Goal: Information Seeking & Learning: Learn about a topic

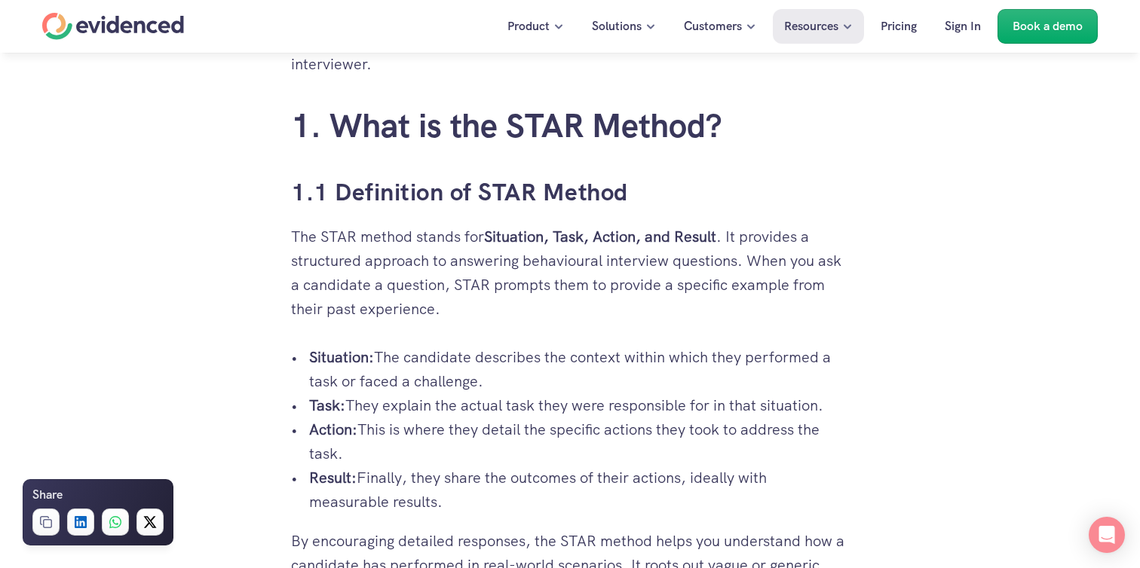
scroll to position [819, 0]
drag, startPoint x: 369, startPoint y: 173, endPoint x: 520, endPoint y: 456, distance: 320.8
click at [520, 456] on p "Action: This is where they detail the specific actions they took to address the…" at bounding box center [579, 443] width 540 height 48
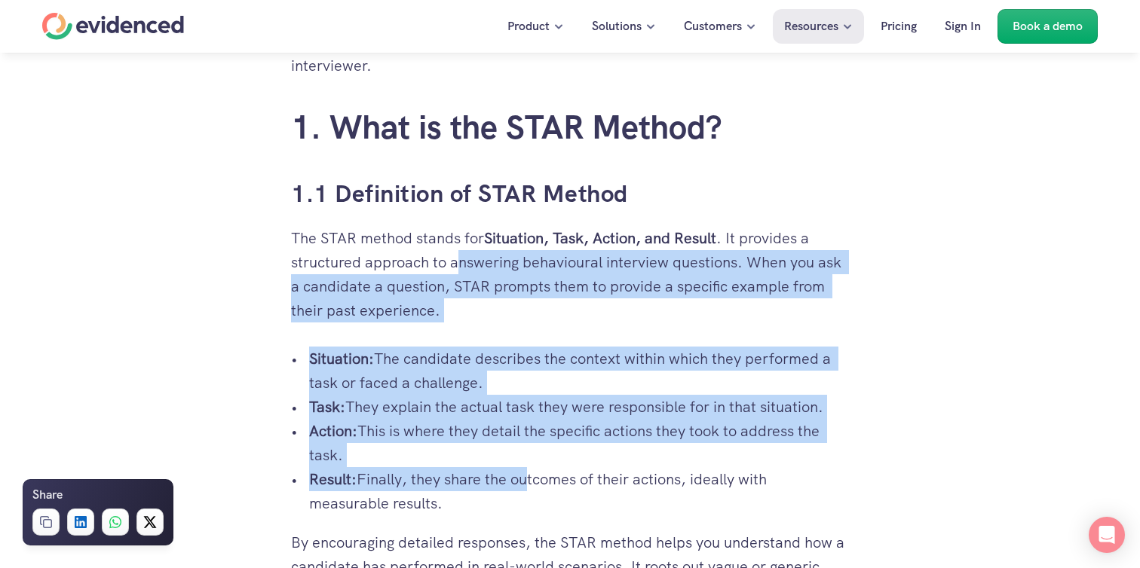
drag, startPoint x: 523, startPoint y: 486, endPoint x: 458, endPoint y: 259, distance: 236.2
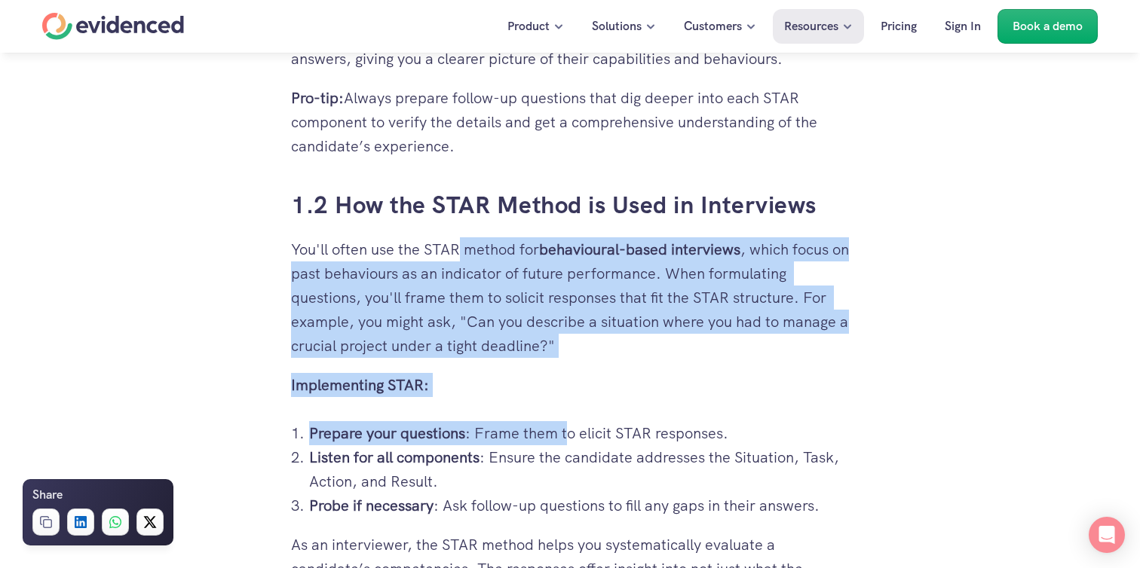
drag, startPoint x: 458, startPoint y: 259, endPoint x: 562, endPoint y: 430, distance: 200.7
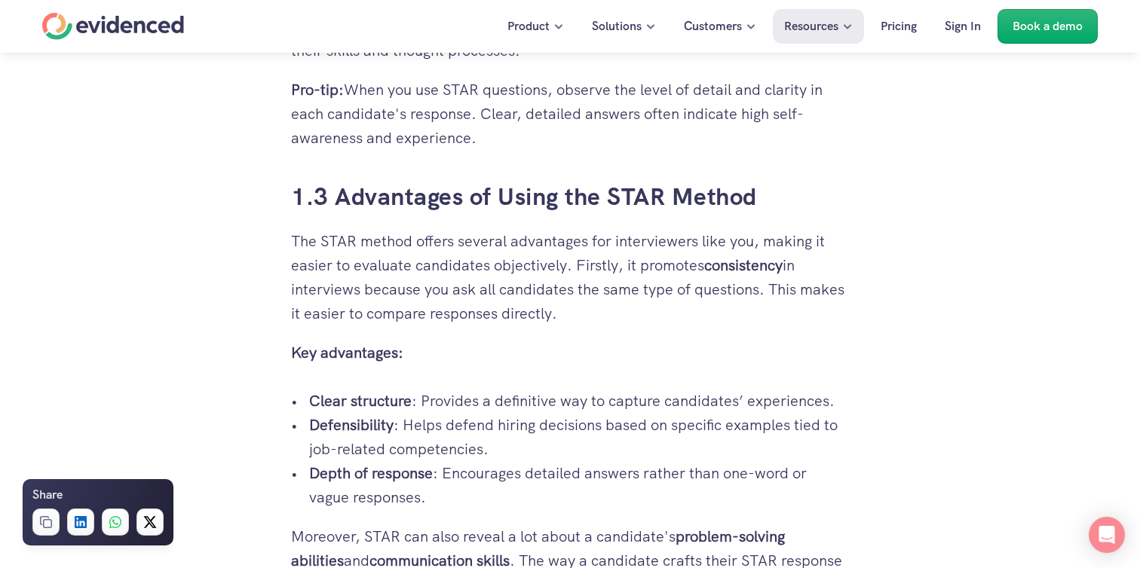
scroll to position [1920, 0]
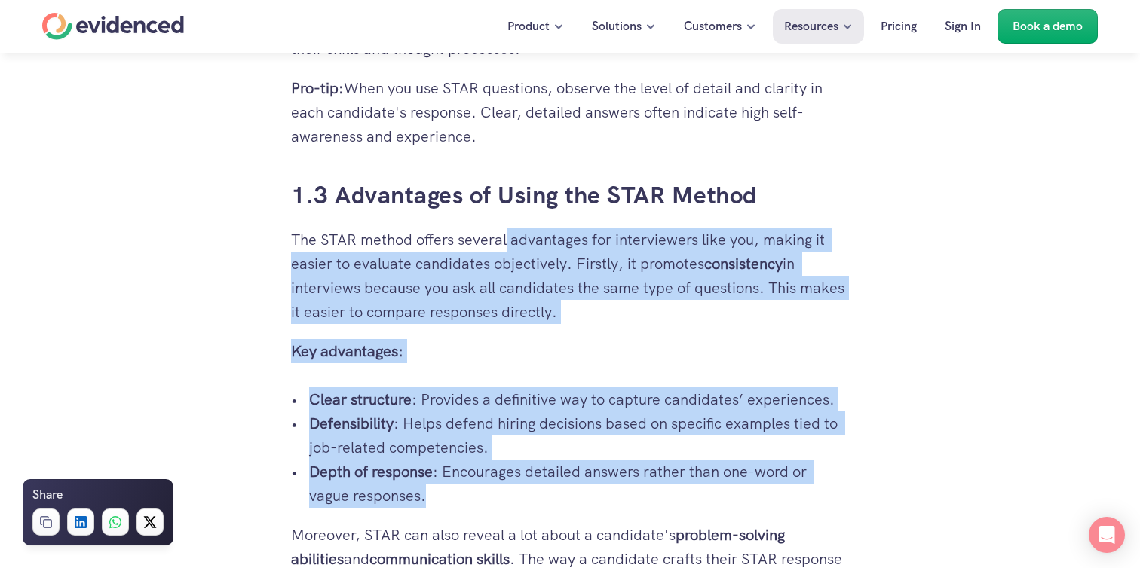
drag, startPoint x: 510, startPoint y: 246, endPoint x: 598, endPoint y: 485, distance: 254.7
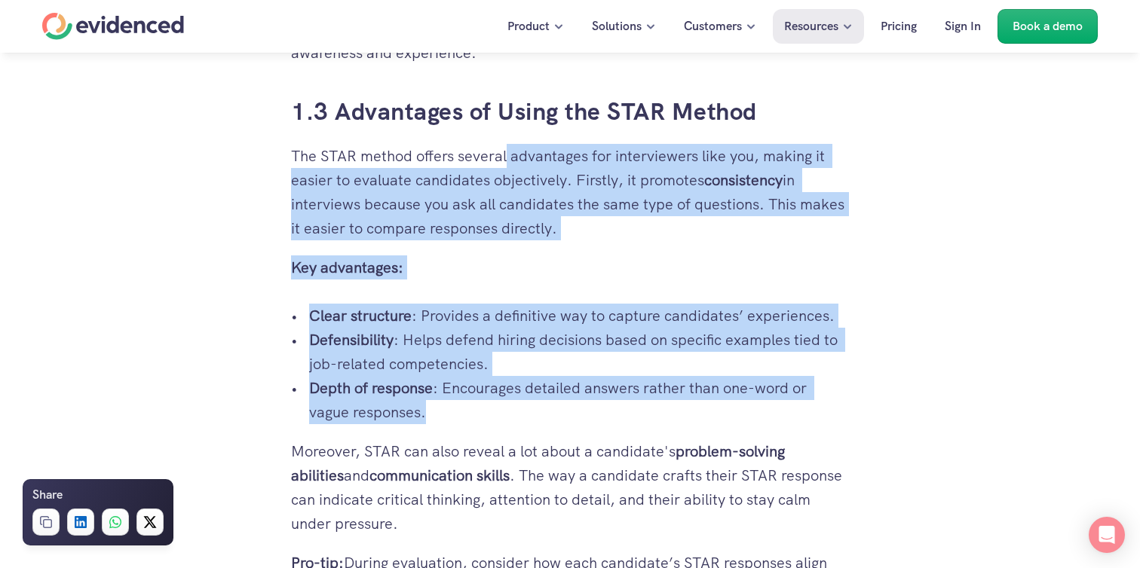
scroll to position [2017, 0]
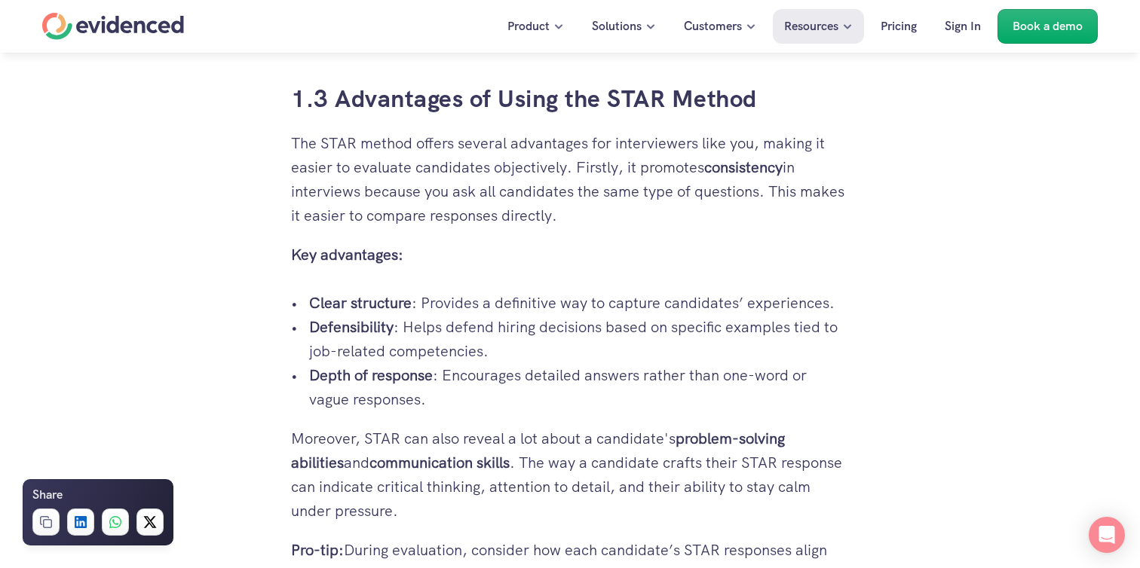
click at [598, 479] on p "Moreover, STAR can also reveal a lot about a candidate's problem-solving abilit…" at bounding box center [570, 475] width 558 height 96
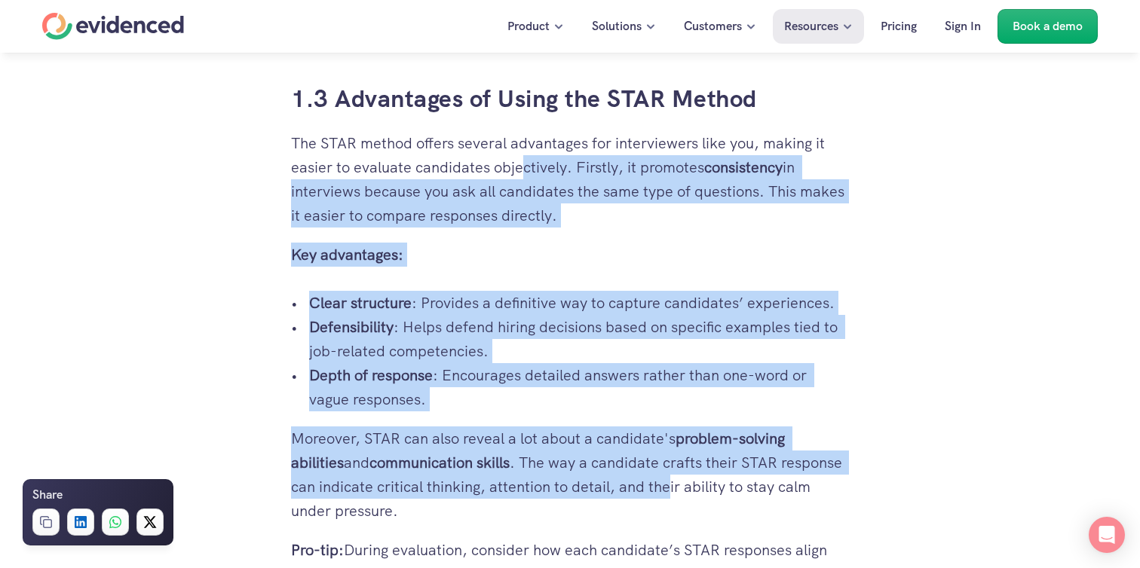
drag, startPoint x: 642, startPoint y: 480, endPoint x: 521, endPoint y: 160, distance: 342.4
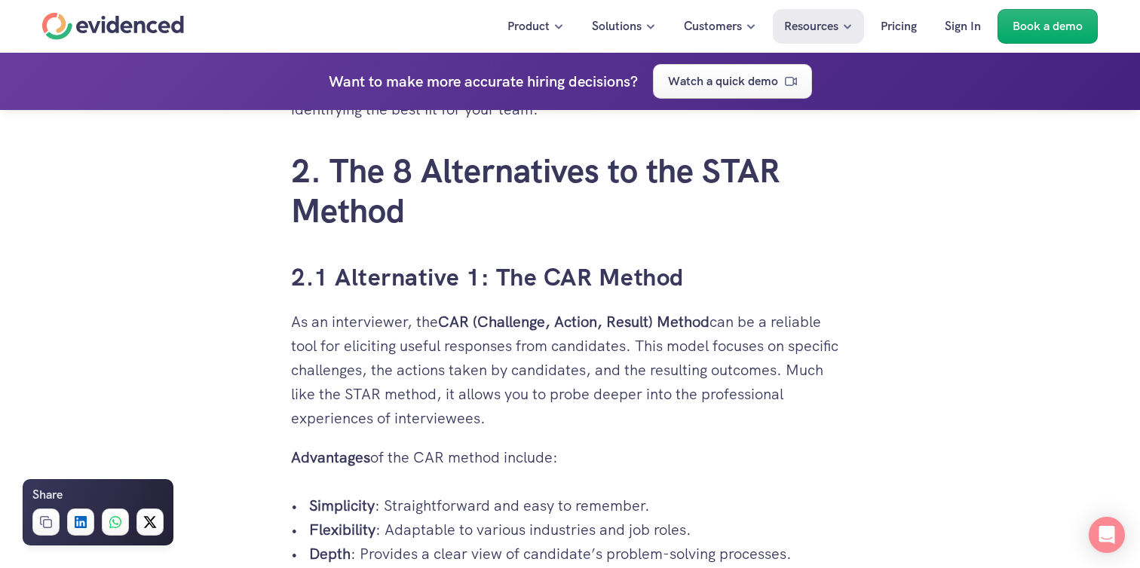
scroll to position [2514, 0]
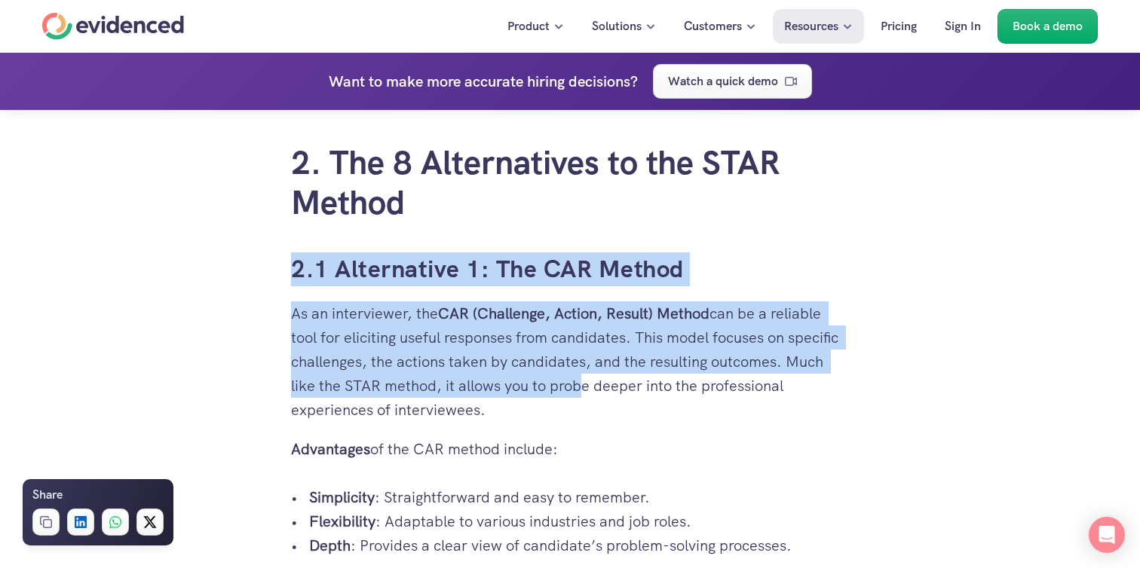
drag, startPoint x: 538, startPoint y: 232, endPoint x: 573, endPoint y: 387, distance: 158.6
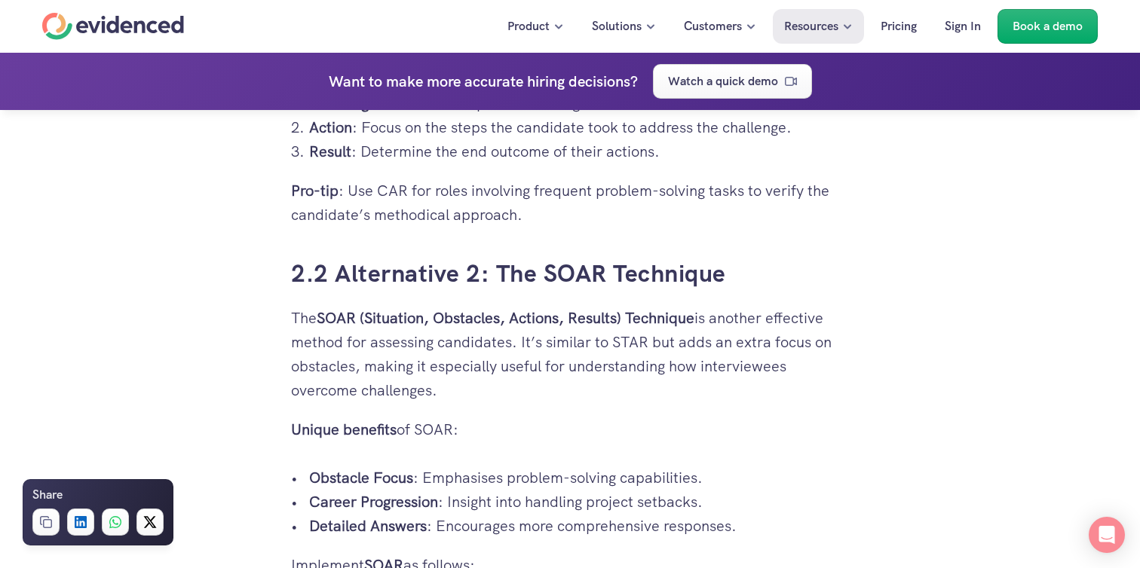
scroll to position [3066, 0]
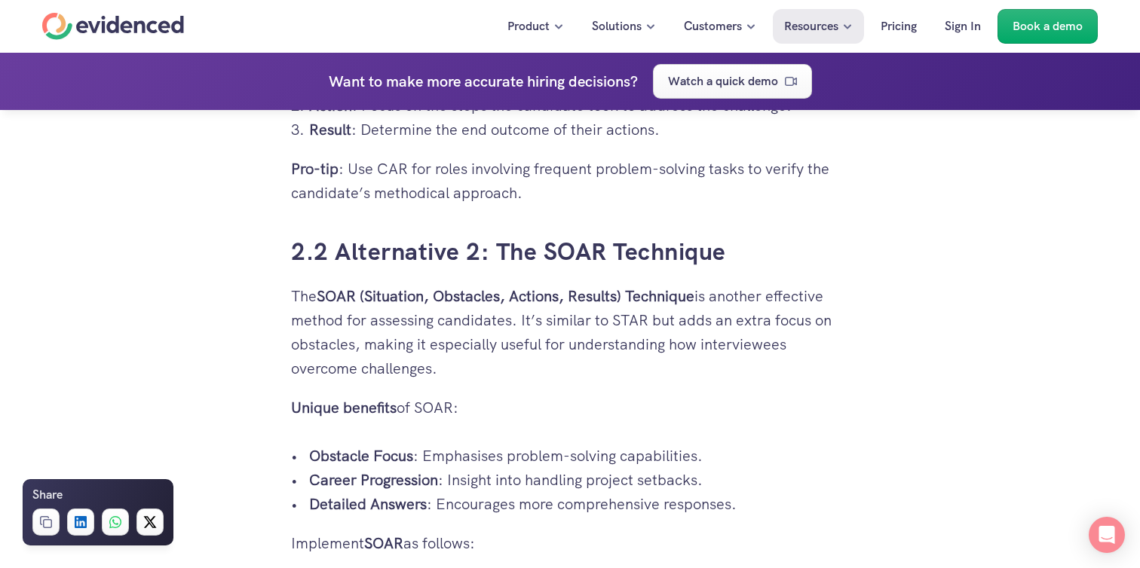
drag, startPoint x: 636, startPoint y: 399, endPoint x: 759, endPoint y: 502, distance: 161.1
click at [759, 502] on p "Detailed Answers : Encourages more comprehensive responses." at bounding box center [579, 504] width 540 height 24
drag, startPoint x: 783, startPoint y: 501, endPoint x: 769, endPoint y: 411, distance: 90.7
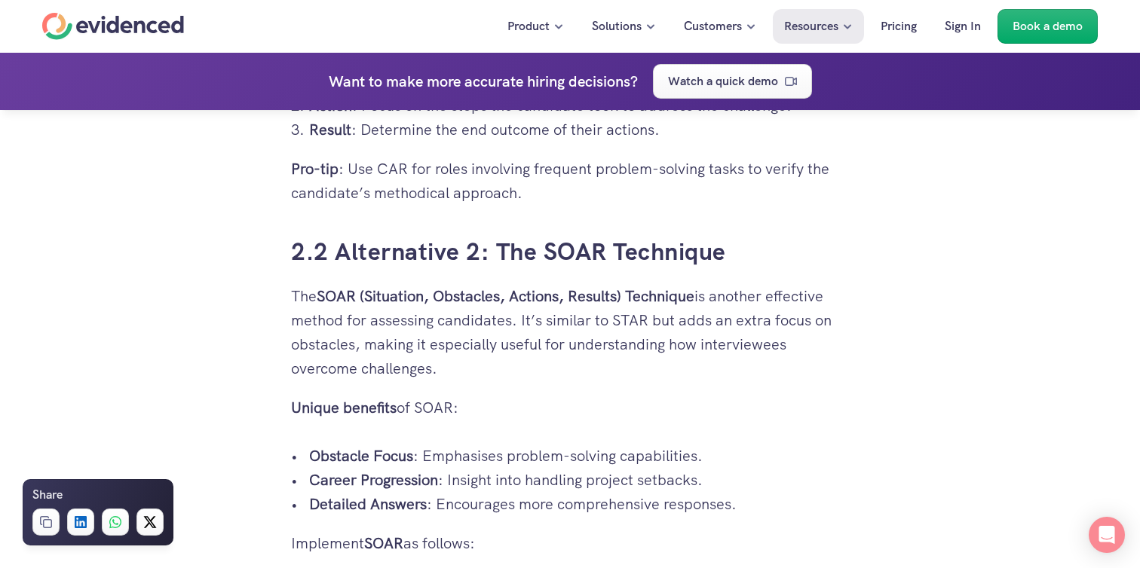
click at [669, 455] on p "Obstacle Focus : Emphasises problem-solving capabilities." at bounding box center [579, 456] width 540 height 24
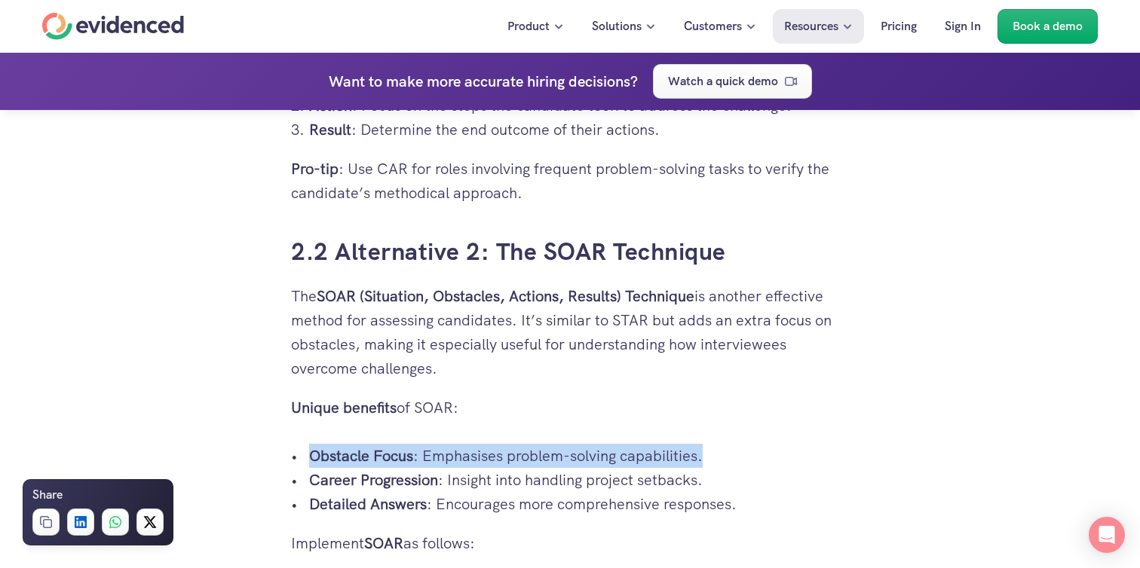
click at [669, 455] on p "Obstacle Focus : Emphasises problem-solving capabilities." at bounding box center [579, 456] width 540 height 24
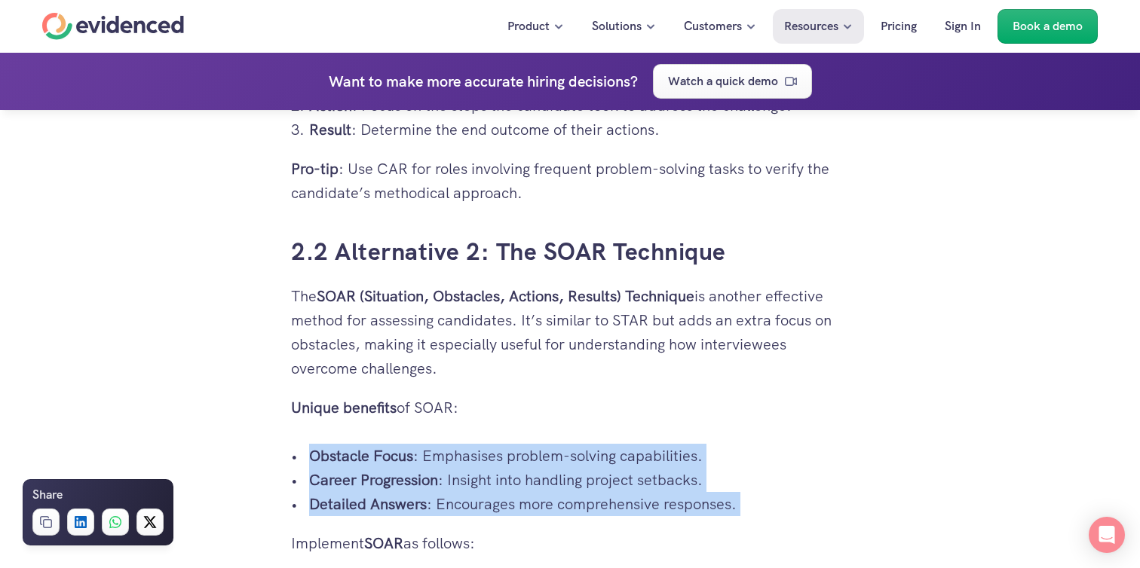
click at [751, 496] on p "Detailed Answers : Encourages more comprehensive responses." at bounding box center [579, 504] width 540 height 24
drag, startPoint x: 755, startPoint y: 499, endPoint x: 725, endPoint y: 433, distance: 72.5
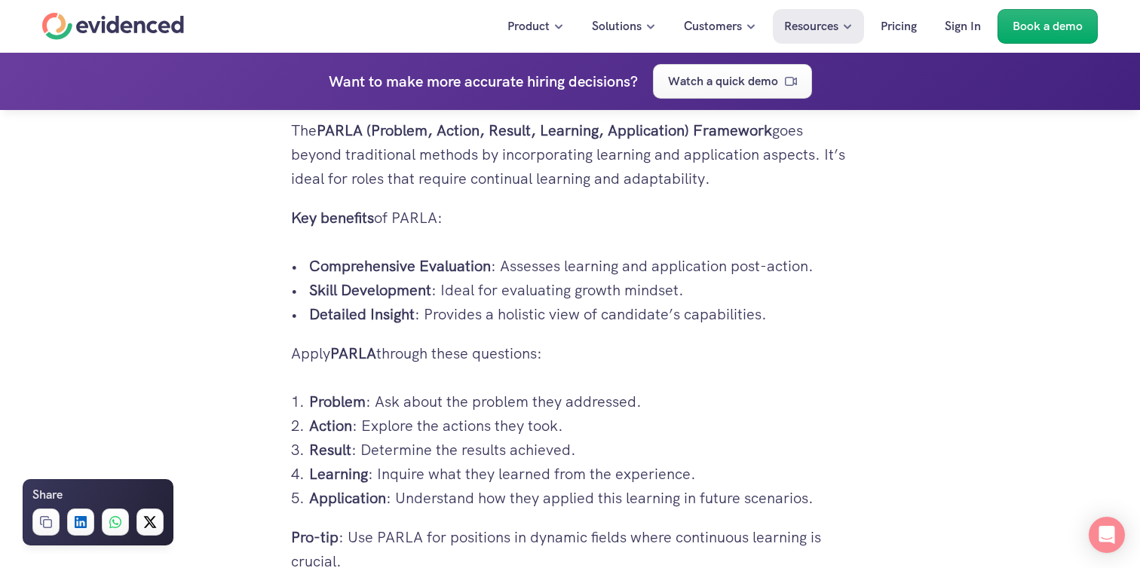
scroll to position [3791, 0]
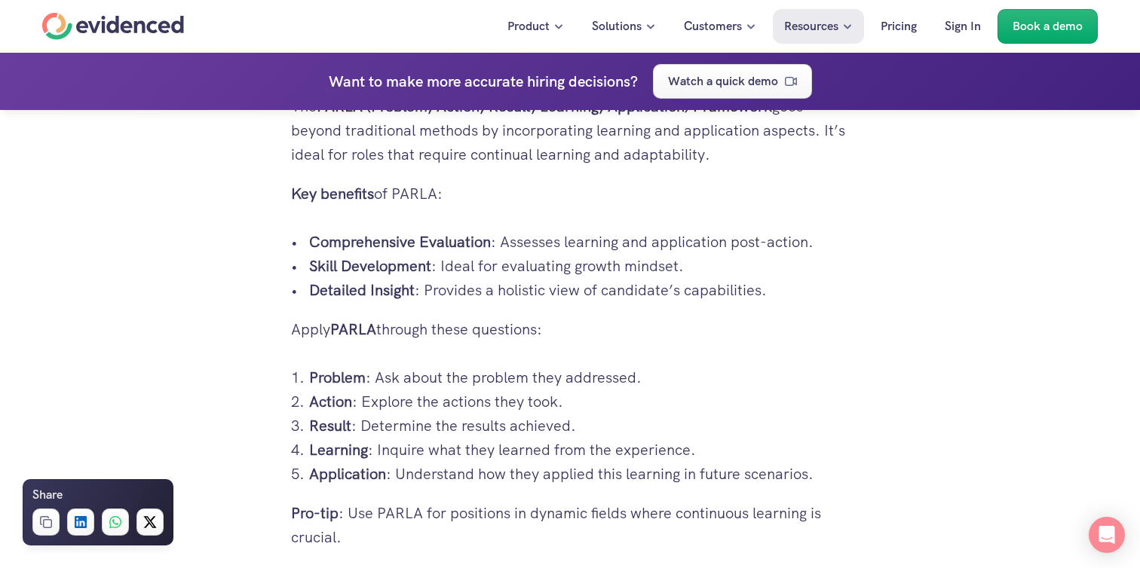
drag, startPoint x: 551, startPoint y: 216, endPoint x: 715, endPoint y: 476, distance: 307.7
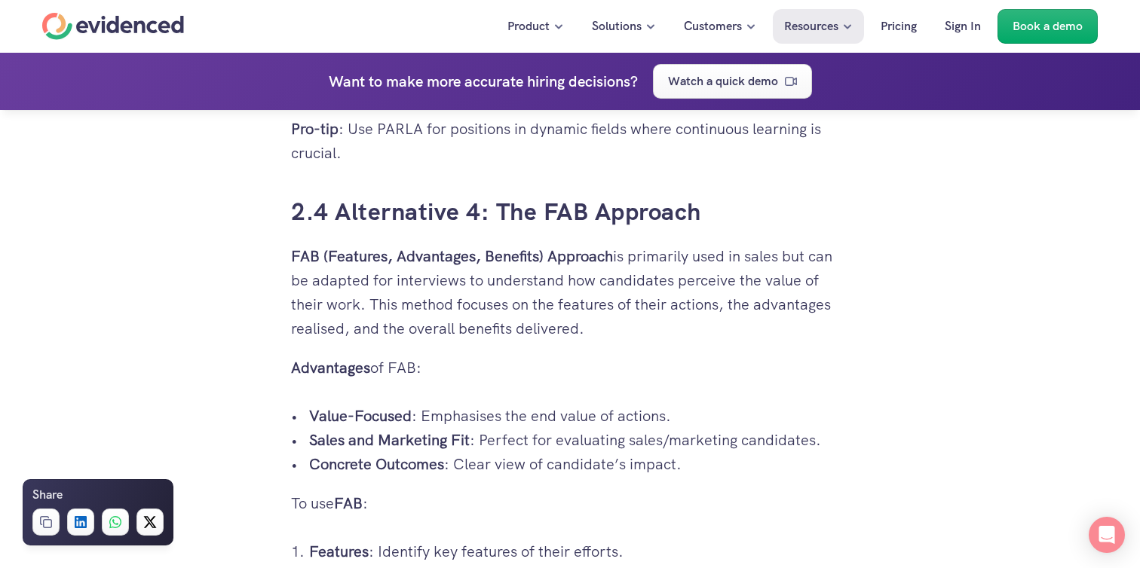
scroll to position [4182, 0]
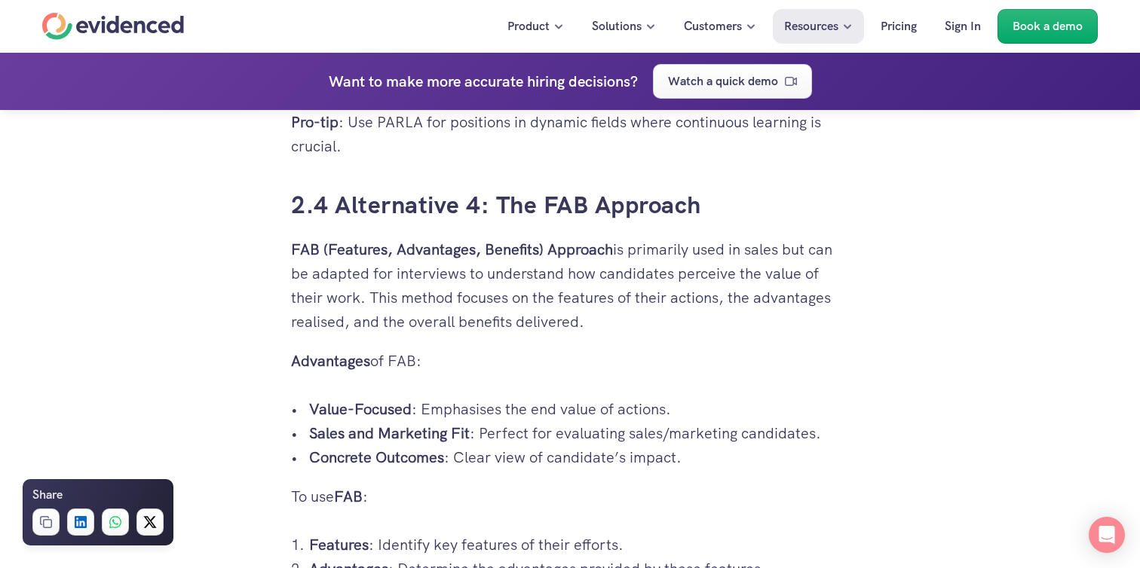
drag, startPoint x: 669, startPoint y: 375, endPoint x: 703, endPoint y: 470, distance: 101.6
click at [703, 471] on div "Hiring the right candidate can be as overwhelming as finding a needle in a hays…" at bounding box center [570, 284] width 558 height 7429
click at [700, 462] on p "Concrete Outcomes : Clear view of candidate’s impact." at bounding box center [579, 458] width 540 height 24
drag, startPoint x: 719, startPoint y: 462, endPoint x: 691, endPoint y: 357, distance: 109.4
click at [691, 357] on div "Hiring the right candidate can be as overwhelming as finding a needle in a hays…" at bounding box center [570, 284] width 558 height 7429
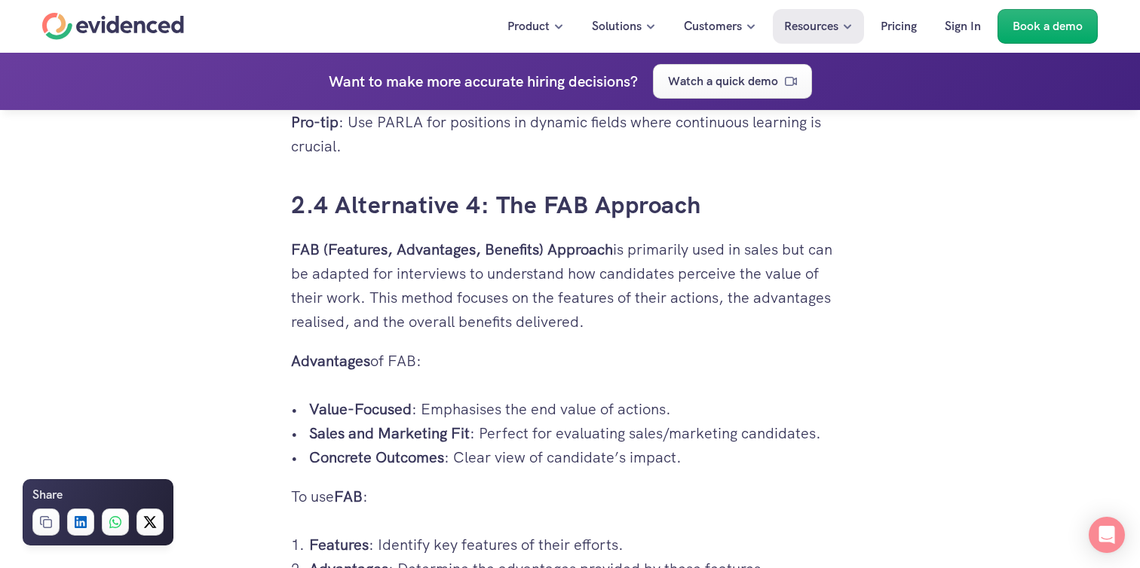
click at [520, 245] on strong "FAB (Features, Advantages, Benefits) Approach" at bounding box center [452, 250] width 322 height 20
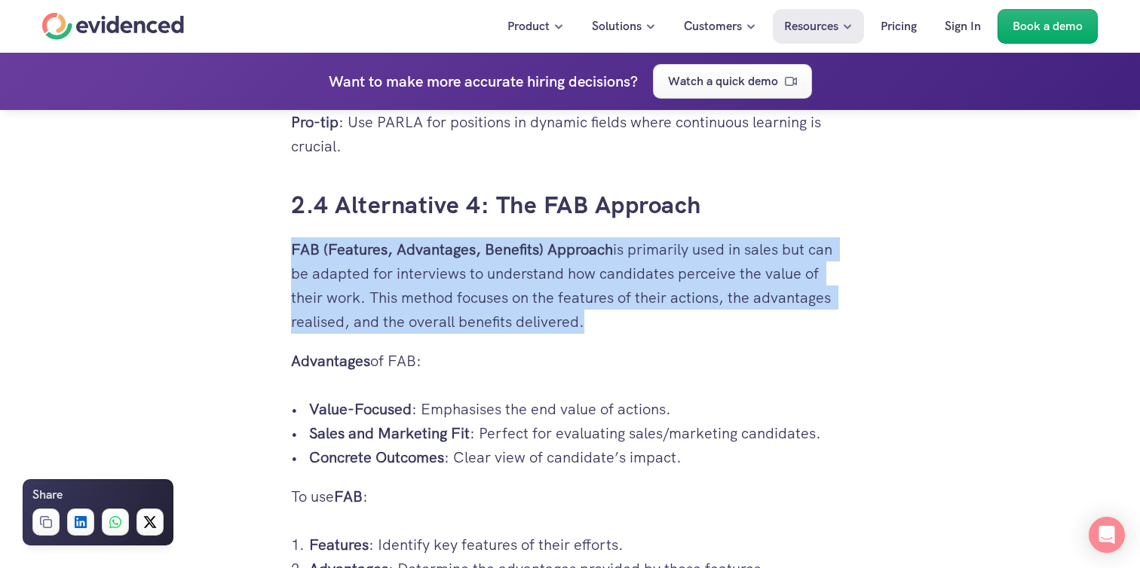
click at [520, 245] on strong "FAB (Features, Advantages, Benefits) Approach" at bounding box center [452, 250] width 322 height 20
click at [547, 302] on p "FAB (Features, Advantages, Benefits) Approach is primarily used in sales but ca…" at bounding box center [570, 285] width 558 height 96
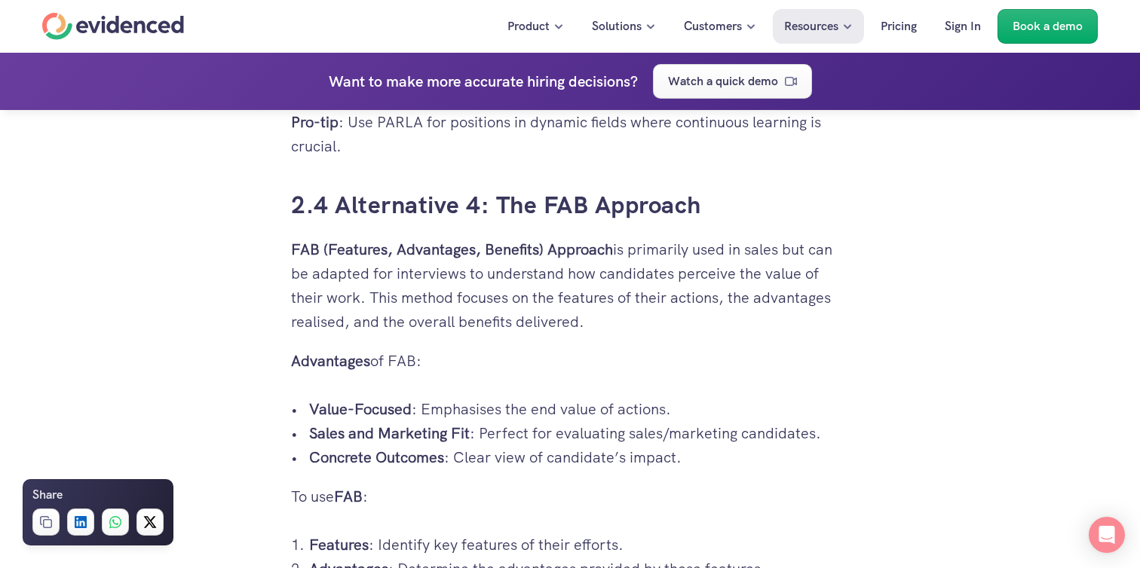
click at [593, 302] on p "FAB (Features, Advantages, Benefits) Approach is primarily used in sales but ca…" at bounding box center [570, 285] width 558 height 96
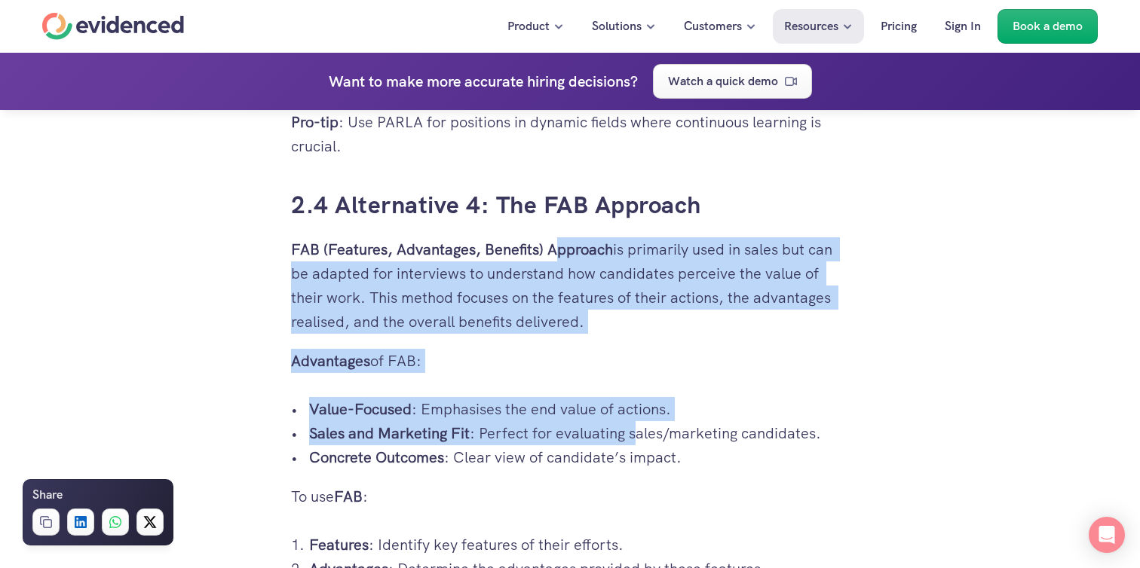
drag, startPoint x: 555, startPoint y: 241, endPoint x: 632, endPoint y: 423, distance: 197.3
click at [632, 423] on div "Hiring the right candidate can be as overwhelming as finding a needle in a hays…" at bounding box center [570, 284] width 558 height 7429
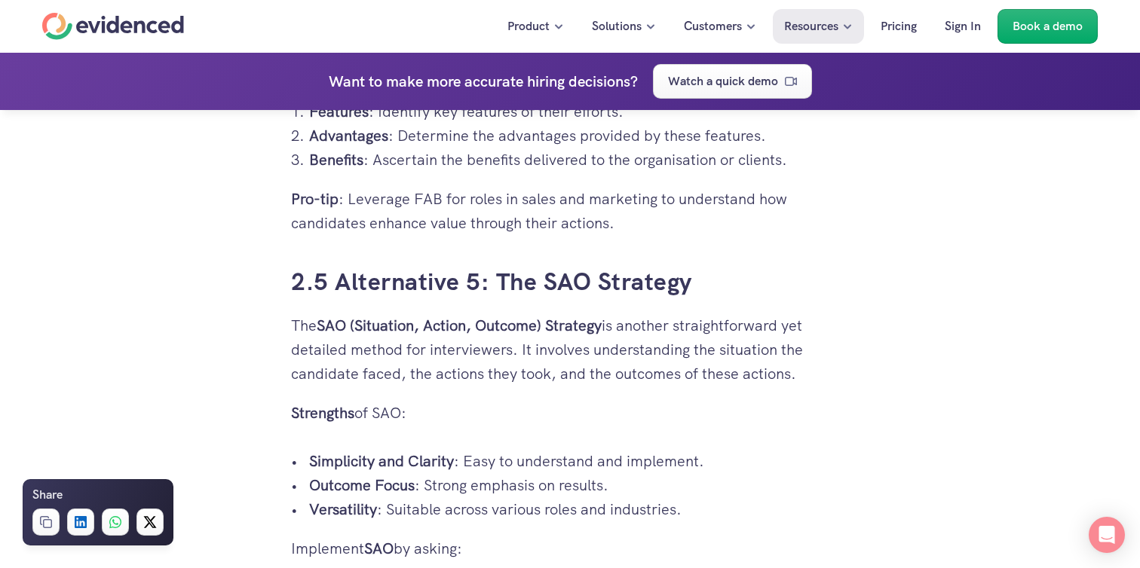
scroll to position [4630, 0]
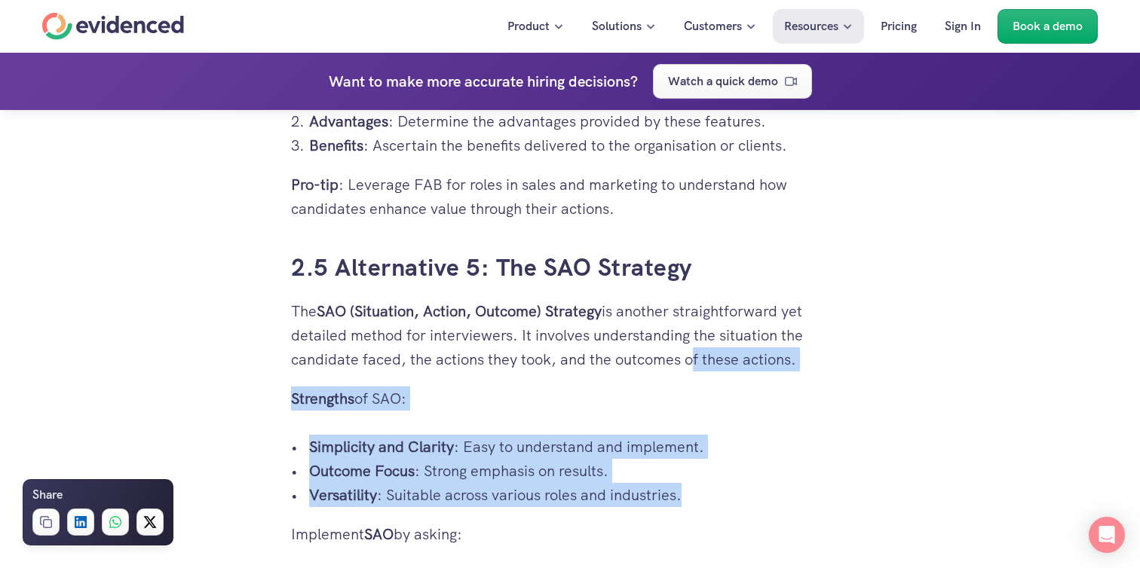
drag, startPoint x: 684, startPoint y: 356, endPoint x: 709, endPoint y: 501, distance: 146.9
click at [709, 501] on p "Versatility : Suitable across various roles and industries." at bounding box center [579, 495] width 540 height 24
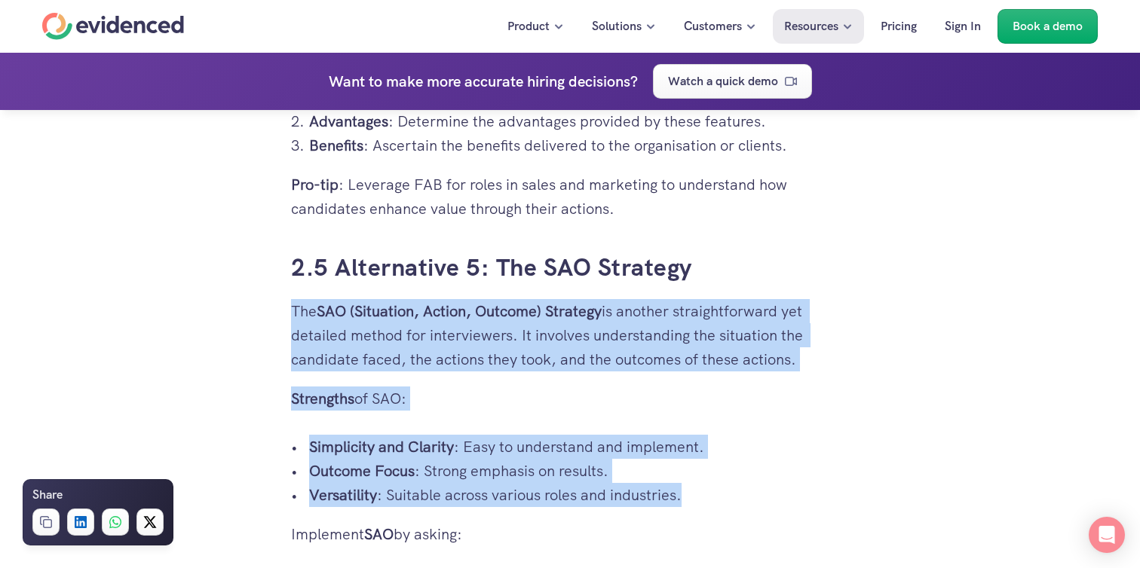
drag, startPoint x: 769, startPoint y: 501, endPoint x: 769, endPoint y: 256, distance: 245.0
click at [688, 364] on p "The SAO (Situation, Action, Outcome) Strategy is another straightforward yet de…" at bounding box center [570, 335] width 558 height 72
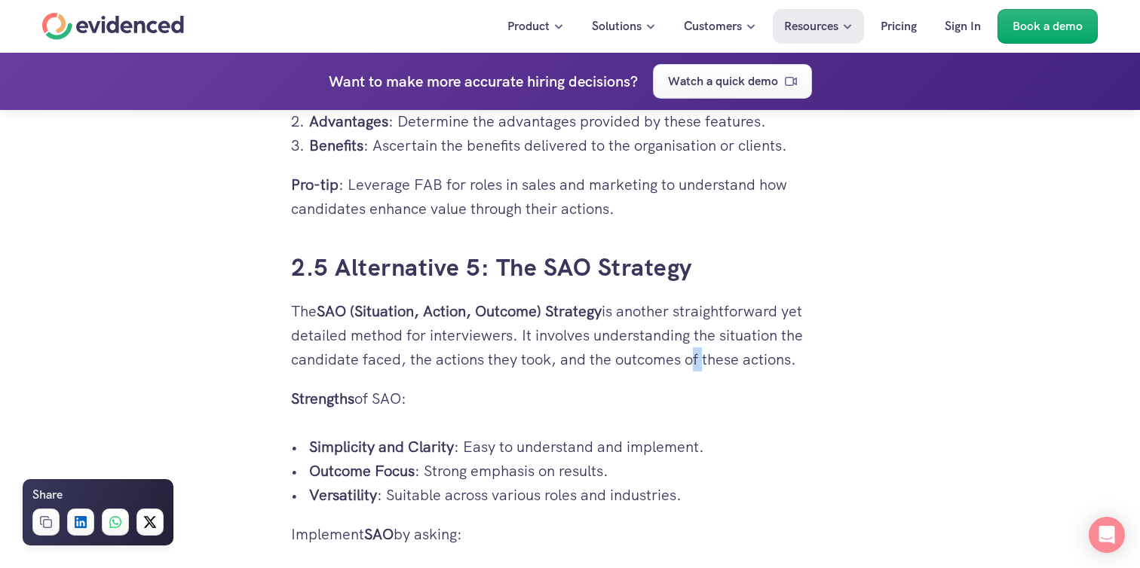
click at [688, 364] on p "The SAO (Situation, Action, Outcome) Strategy is another straightforward yet de…" at bounding box center [570, 335] width 558 height 72
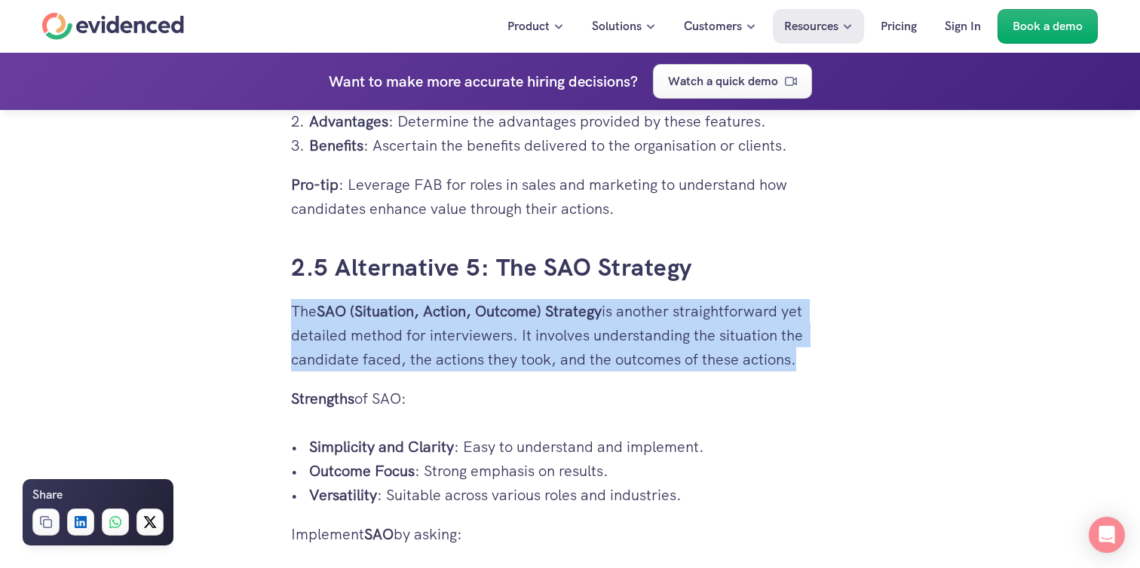
click at [688, 364] on p "The SAO (Situation, Action, Outcome) Strategy is another straightforward yet de…" at bounding box center [570, 335] width 558 height 72
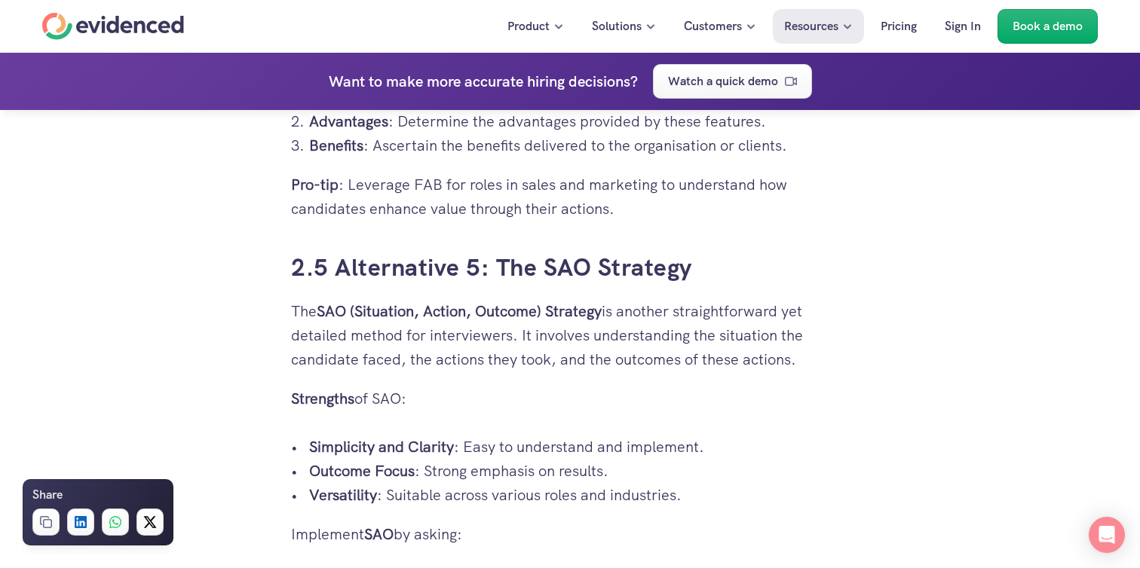
drag, startPoint x: 688, startPoint y: 417, endPoint x: 753, endPoint y: 533, distance: 133.3
click at [753, 533] on p "Implement SAO by asking:" at bounding box center [570, 534] width 558 height 24
drag, startPoint x: 761, startPoint y: 497, endPoint x: 722, endPoint y: 377, distance: 126.1
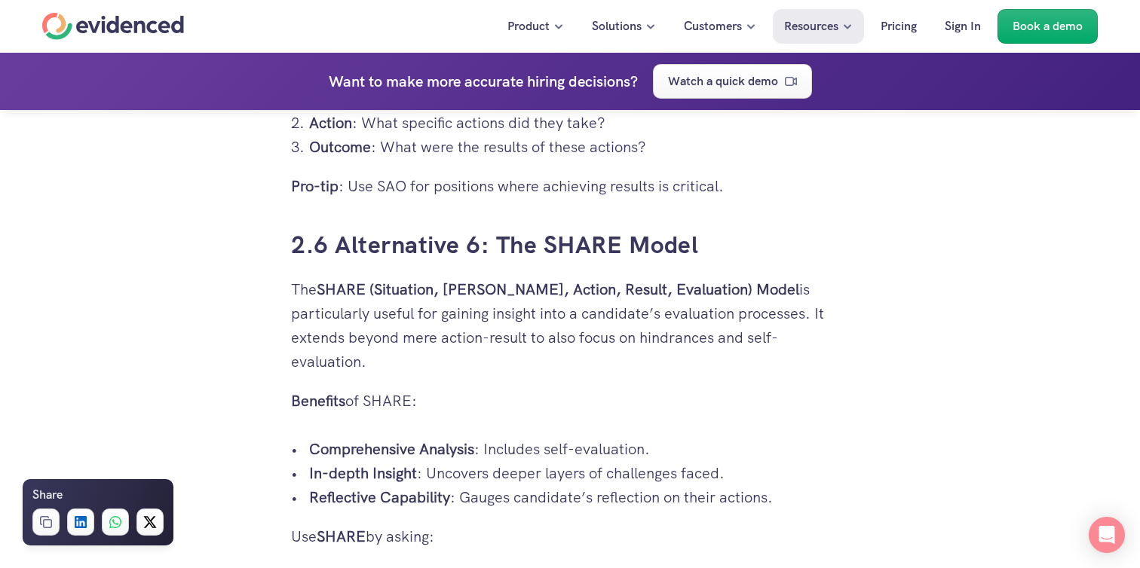
scroll to position [5138, 0]
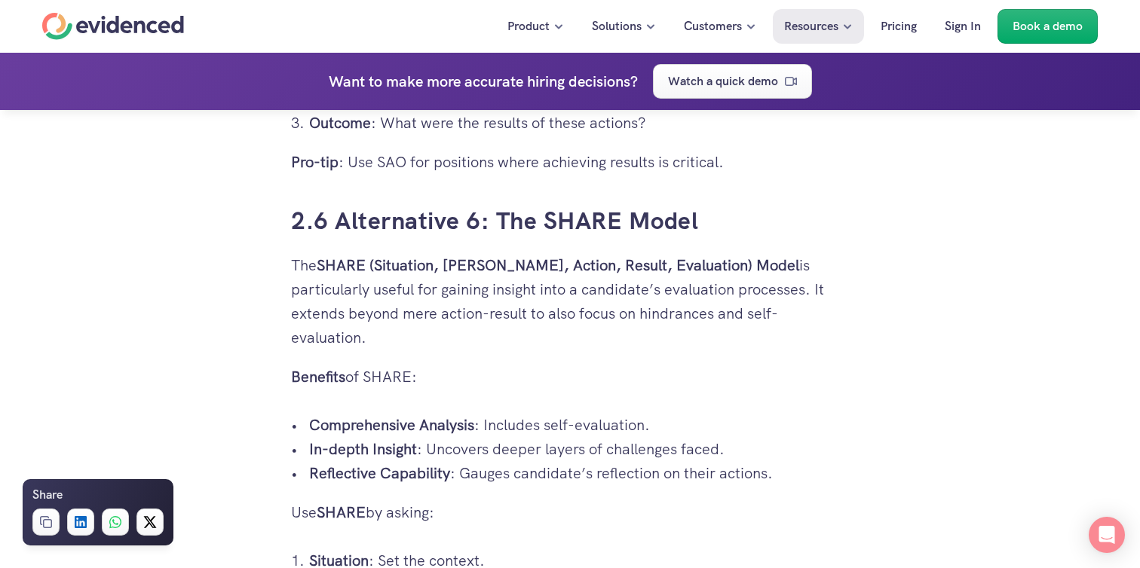
drag, startPoint x: 664, startPoint y: 384, endPoint x: 777, endPoint y: 472, distance: 142.8
drag, startPoint x: 699, startPoint y: 237, endPoint x: 772, endPoint y: 509, distance: 281.1
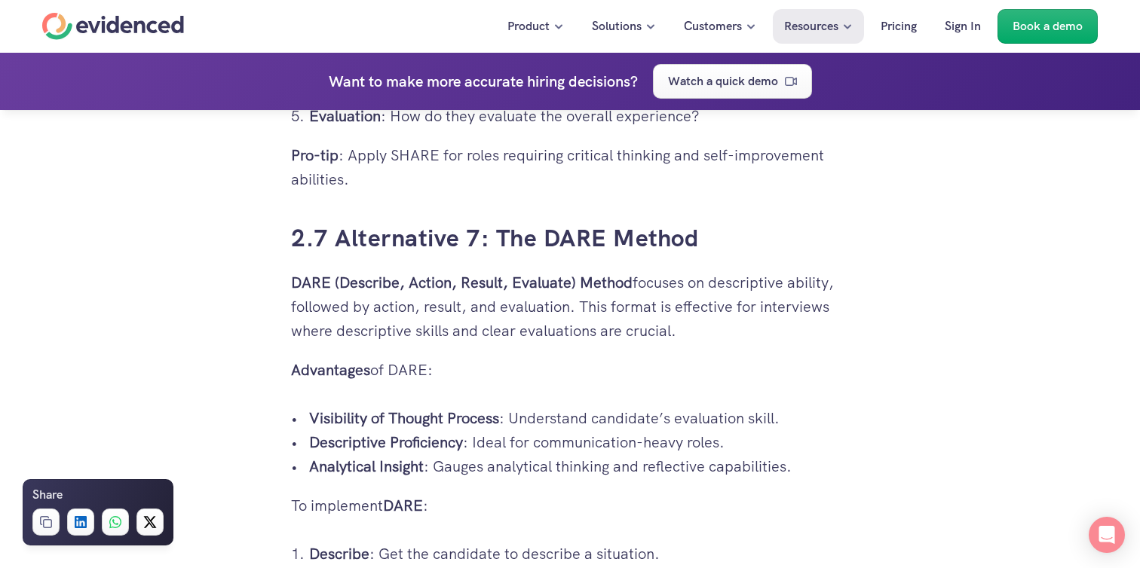
scroll to position [5683, 0]
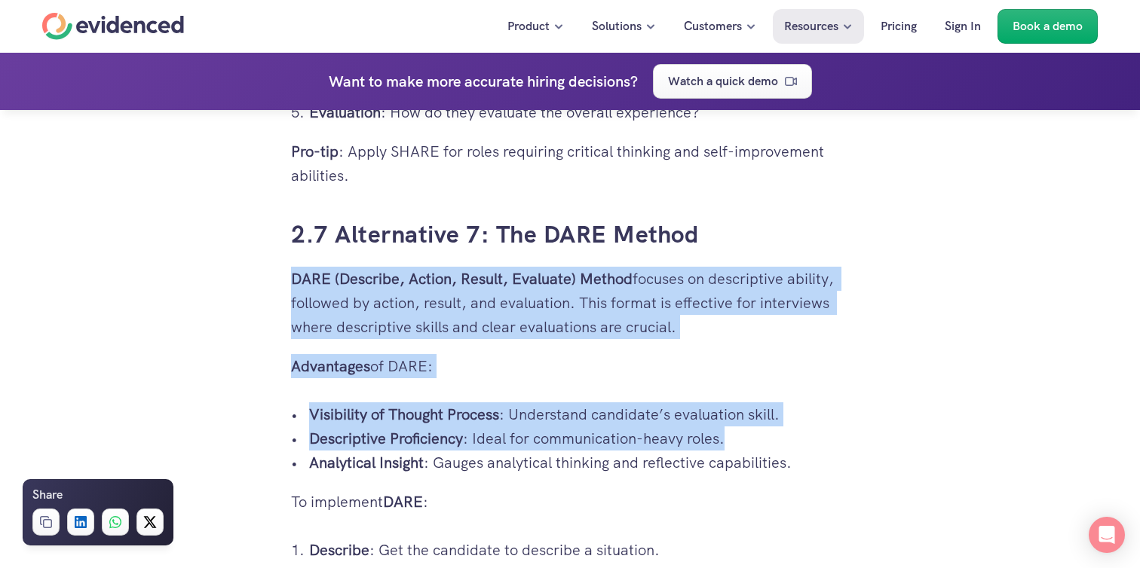
drag, startPoint x: 802, startPoint y: 266, endPoint x: 827, endPoint y: 446, distance: 181.9
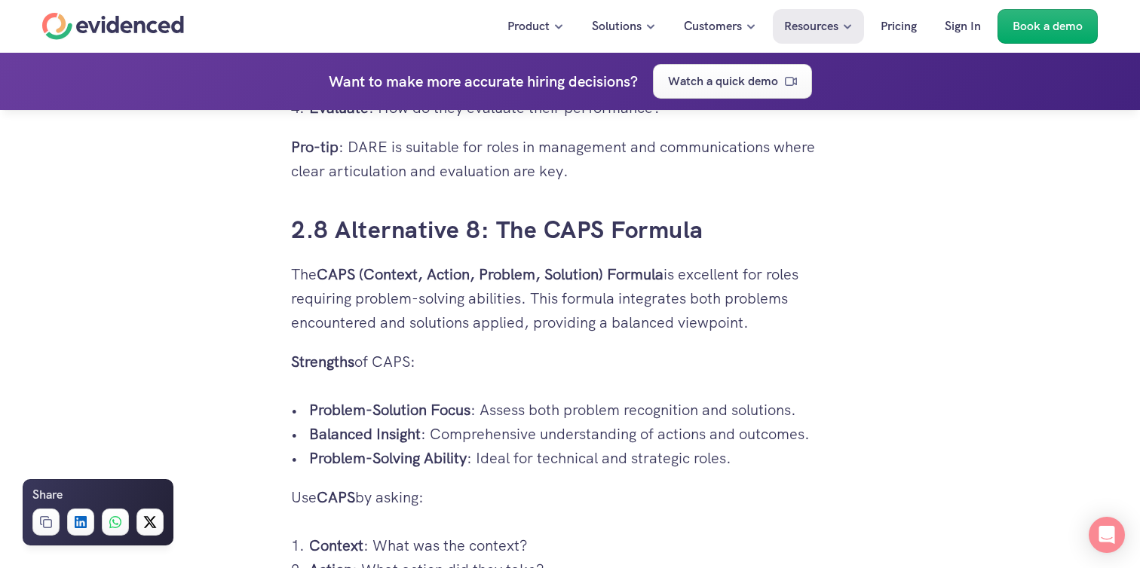
scroll to position [6206, 0]
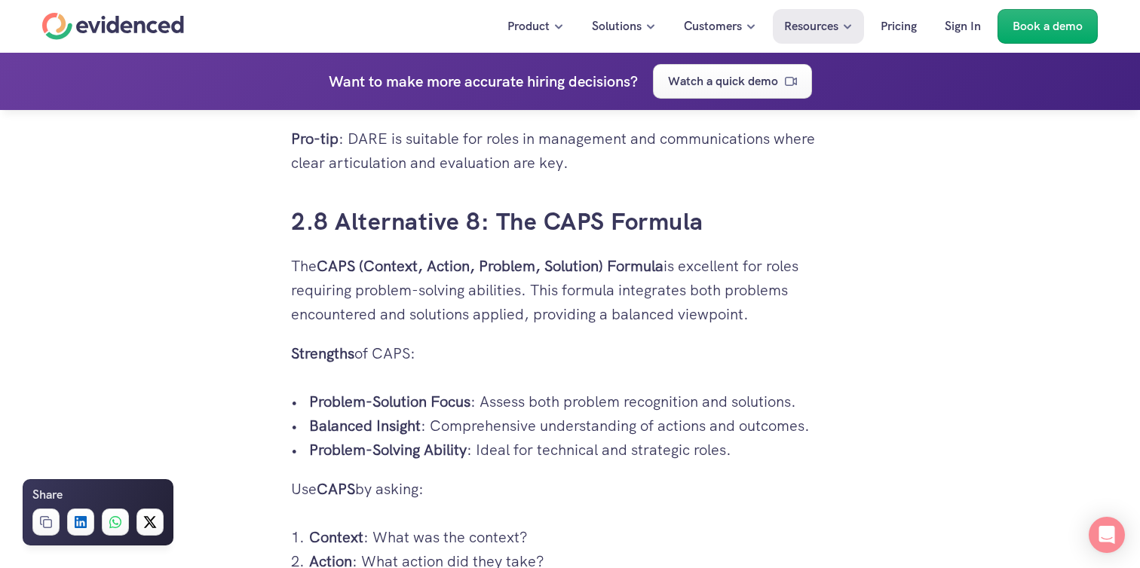
drag, startPoint x: 821, startPoint y: 240, endPoint x: 861, endPoint y: 476, distance: 239.3
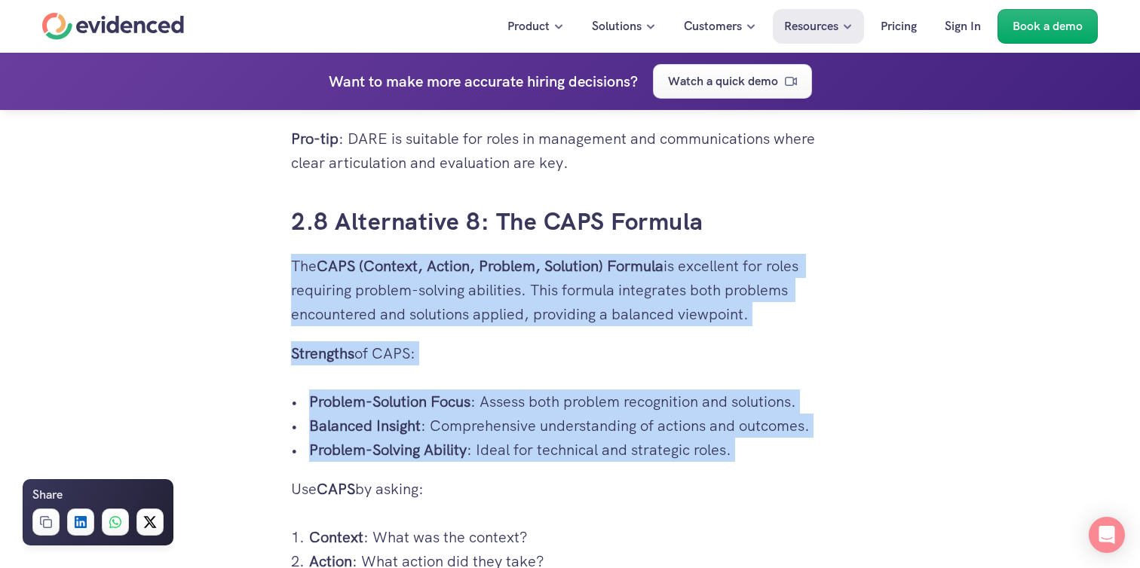
drag, startPoint x: 886, startPoint y: 459, endPoint x: 872, endPoint y: 369, distance: 90.7
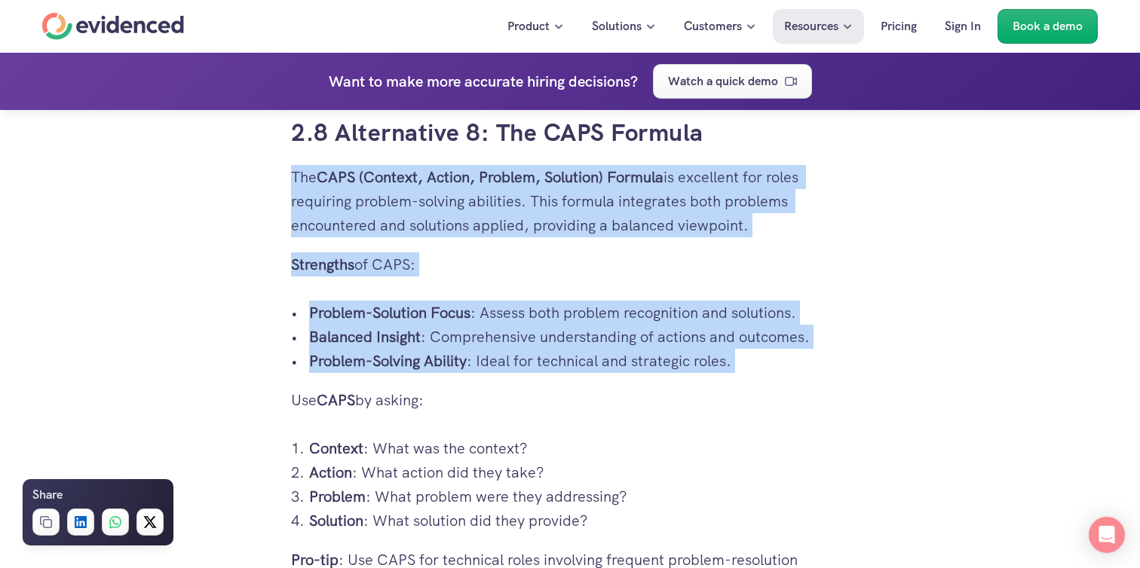
scroll to position [6301, 0]
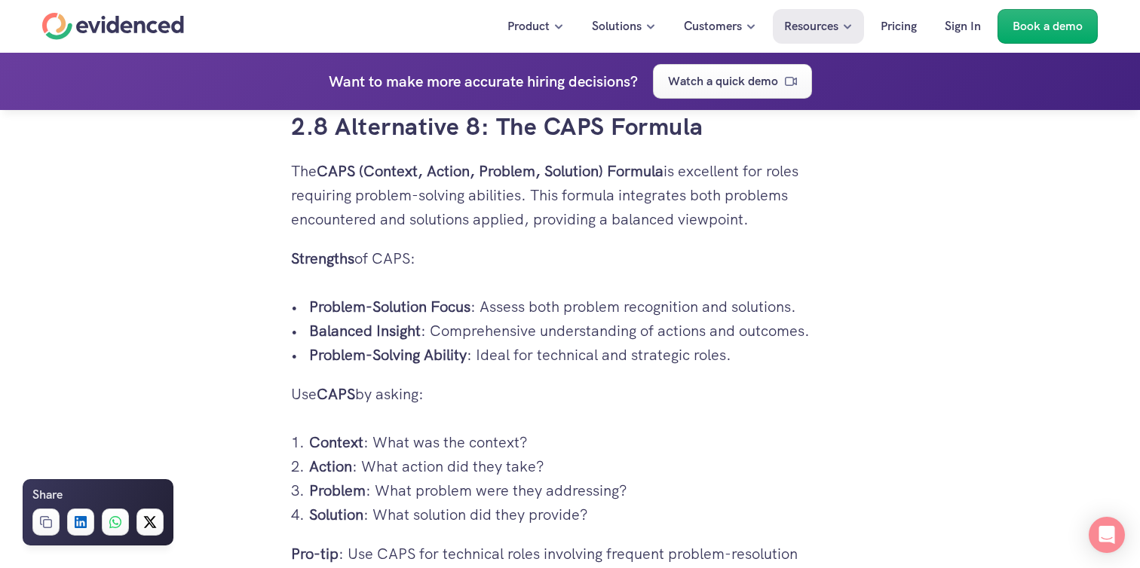
click at [343, 394] on strong "CAPS" at bounding box center [336, 394] width 38 height 20
copy strong "CAPS"
drag, startPoint x: 360, startPoint y: 173, endPoint x: 605, endPoint y: 173, distance: 245.8
click at [605, 173] on strong "CAPS (Context, Action, Problem, Solution) Formula" at bounding box center [490, 171] width 347 height 20
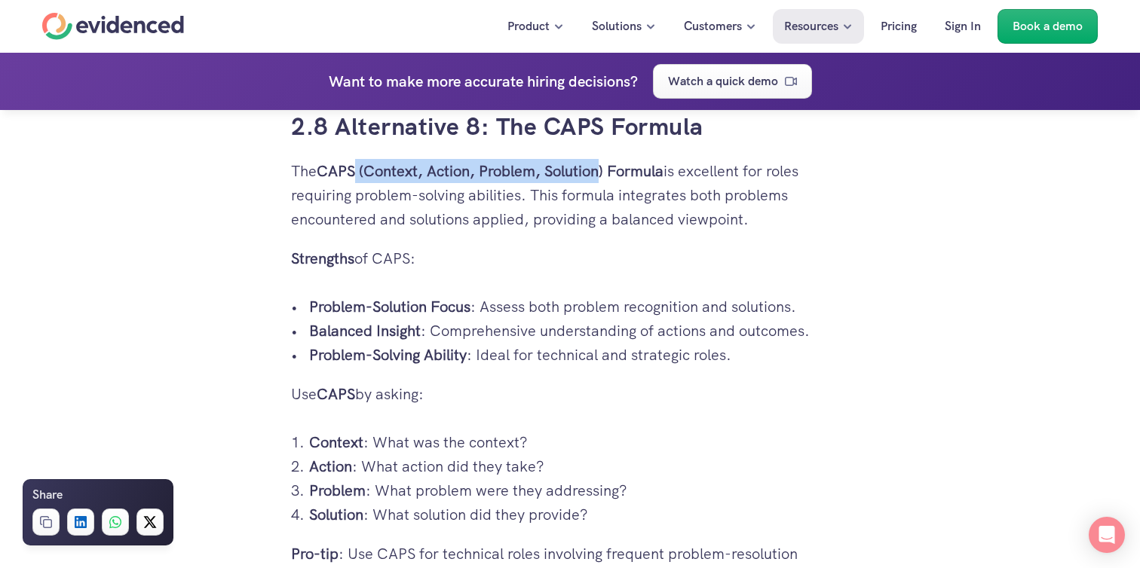
copy strong "(Context, Action, Problem, Solution"
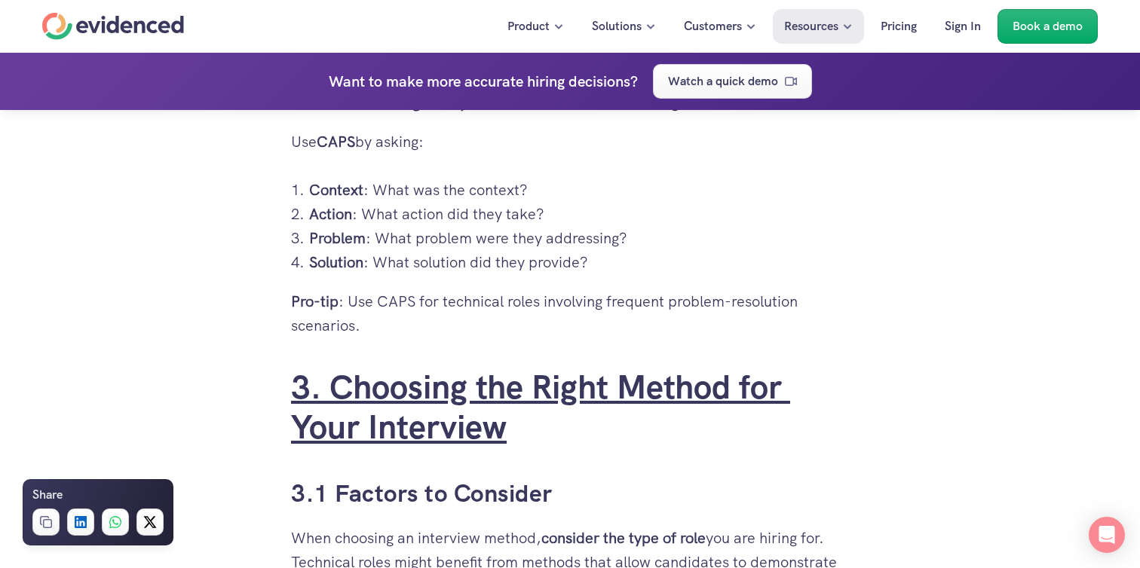
click at [397, 421] on link "3. Choosing the Right Method for Your Interview" at bounding box center [540, 407] width 499 height 83
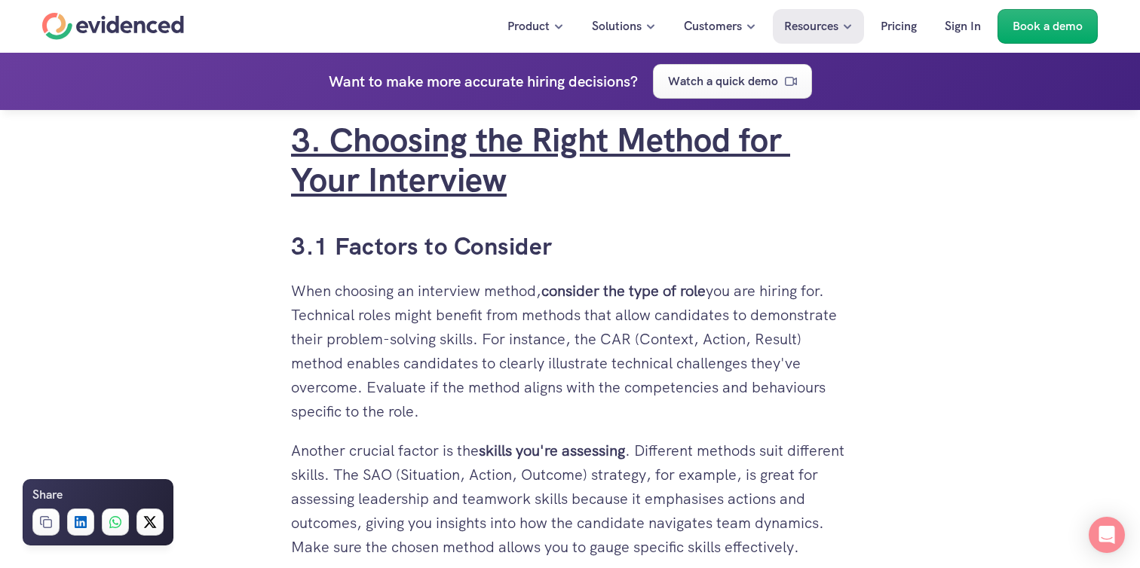
click at [397, 421] on p "When choosing an interview method, consider the type of role you are hiring for…" at bounding box center [570, 351] width 558 height 145
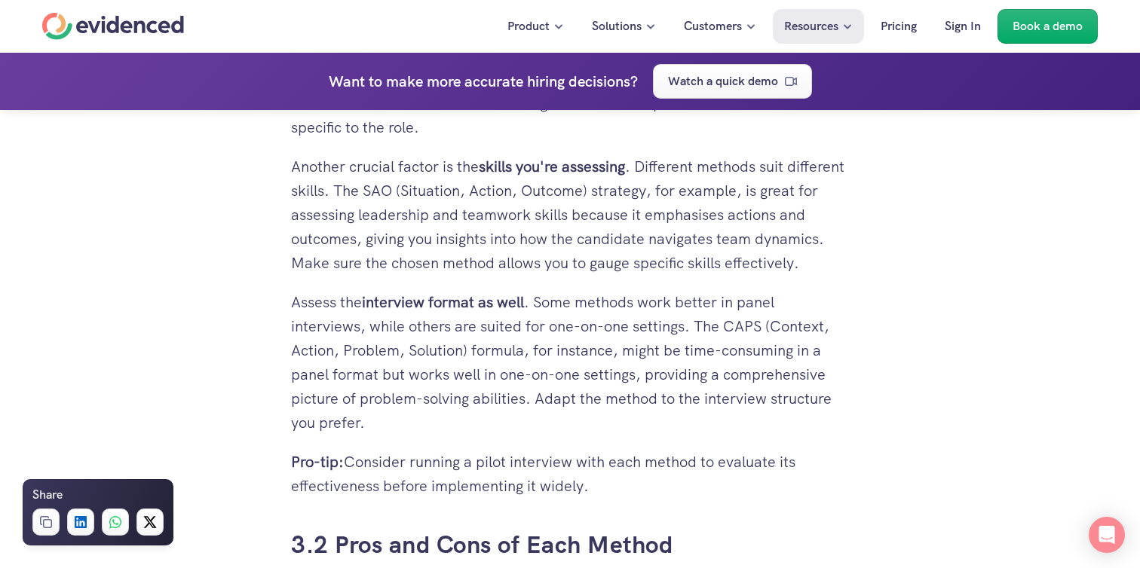
scroll to position [7094, 0]
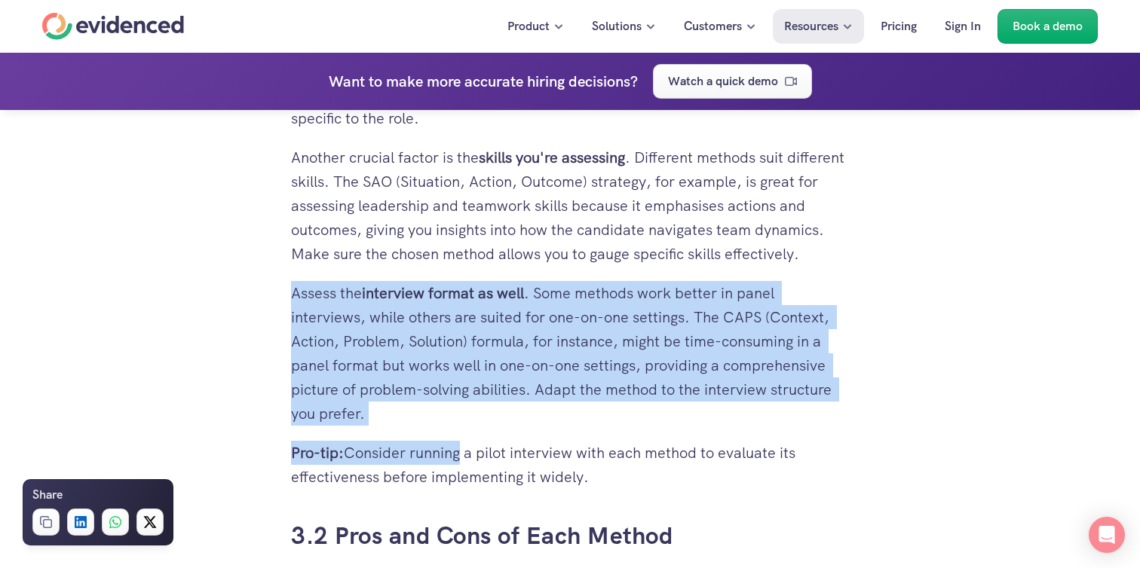
drag, startPoint x: 420, startPoint y: 291, endPoint x: 455, endPoint y: 485, distance: 197.0
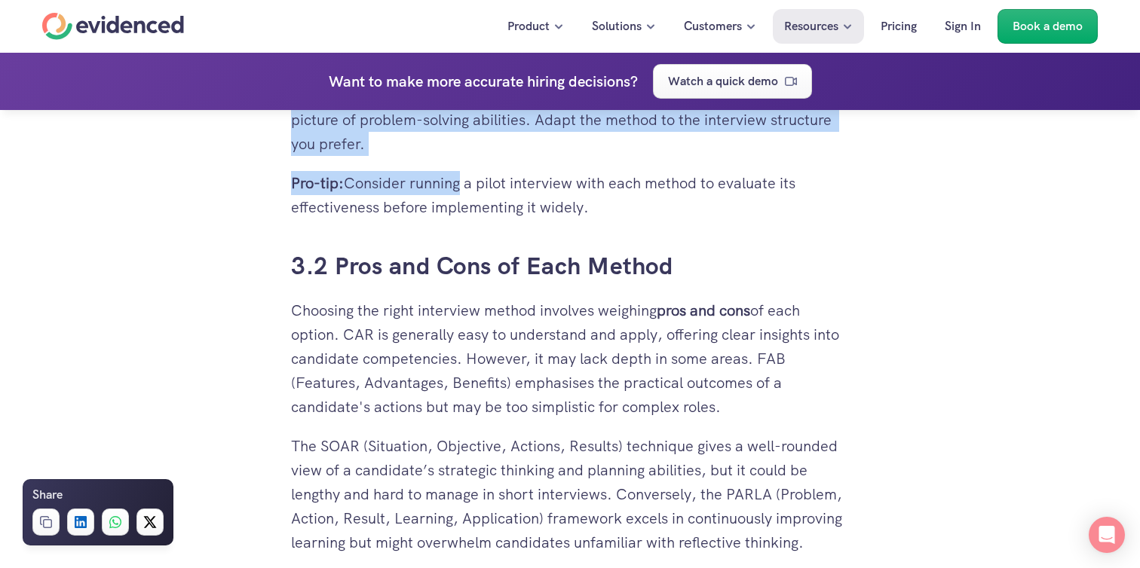
scroll to position [7372, 0]
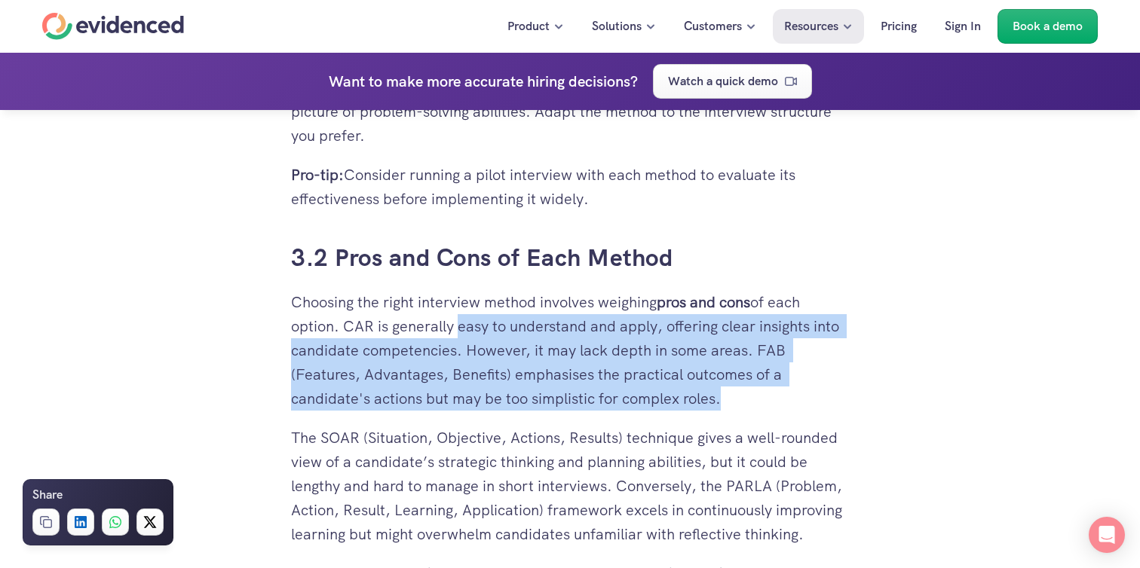
drag, startPoint x: 452, startPoint y: 339, endPoint x: 718, endPoint y: 433, distance: 281.6
click at [718, 411] on p "Choosing the right interview method involves weighing pros and cons of each opt…" at bounding box center [570, 350] width 558 height 121
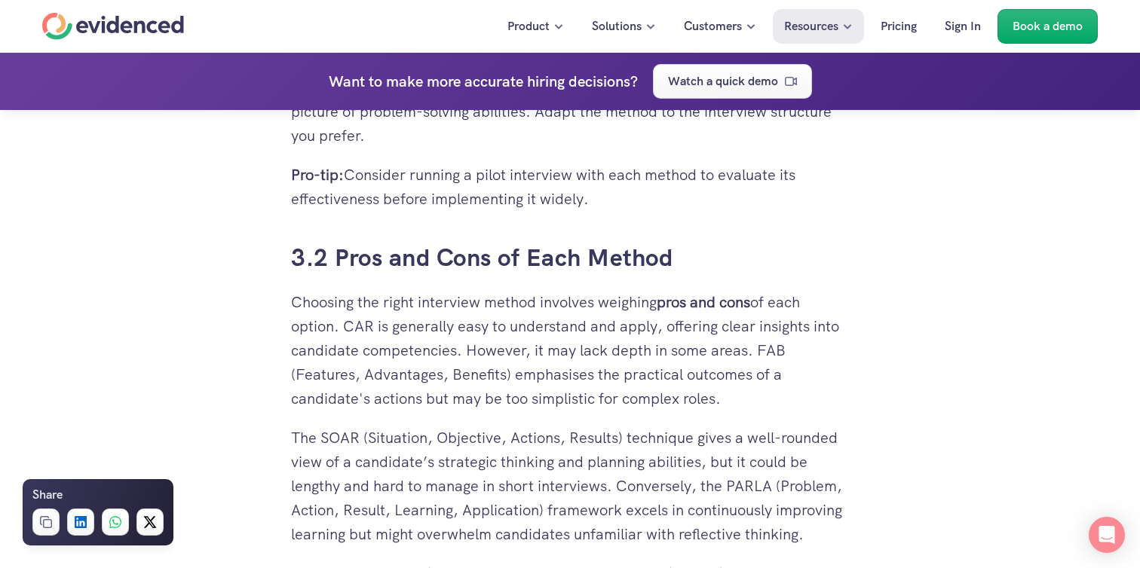
click at [718, 411] on p "Choosing the right interview method involves weighing pros and cons of each opt…" at bounding box center [570, 350] width 558 height 121
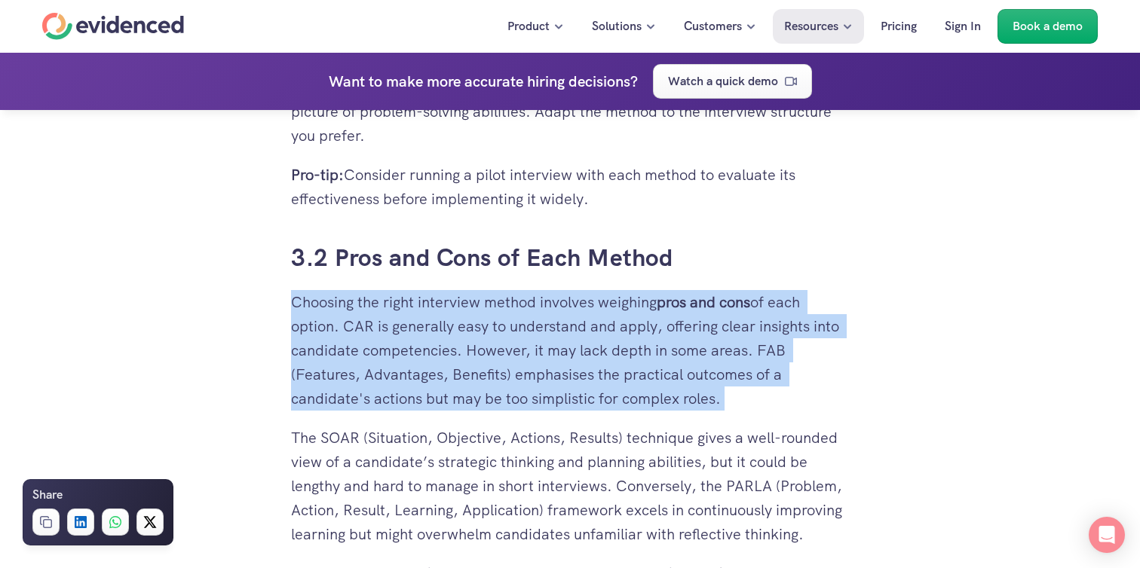
click at [718, 411] on p "Choosing the right interview method involves weighing pros and cons of each opt…" at bounding box center [570, 350] width 558 height 121
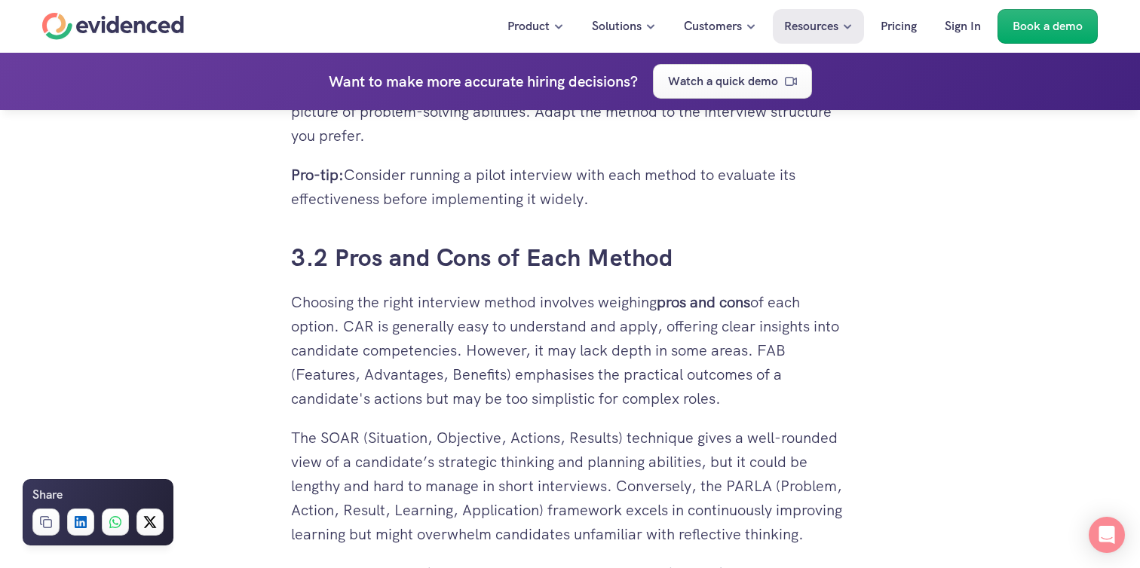
click at [815, 470] on p "The SOAR (Situation, Objective, Actions, Results) technique gives a well-rounde…" at bounding box center [570, 486] width 558 height 121
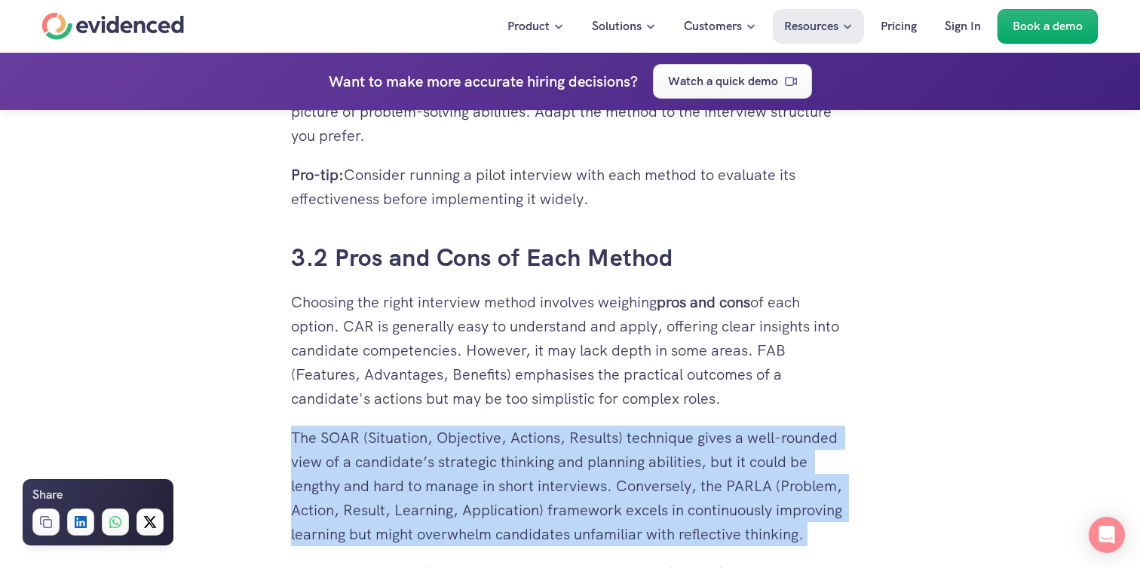
click at [815, 470] on p "The SOAR (Situation, Objective, Actions, Results) technique gives a well-rounde…" at bounding box center [570, 486] width 558 height 121
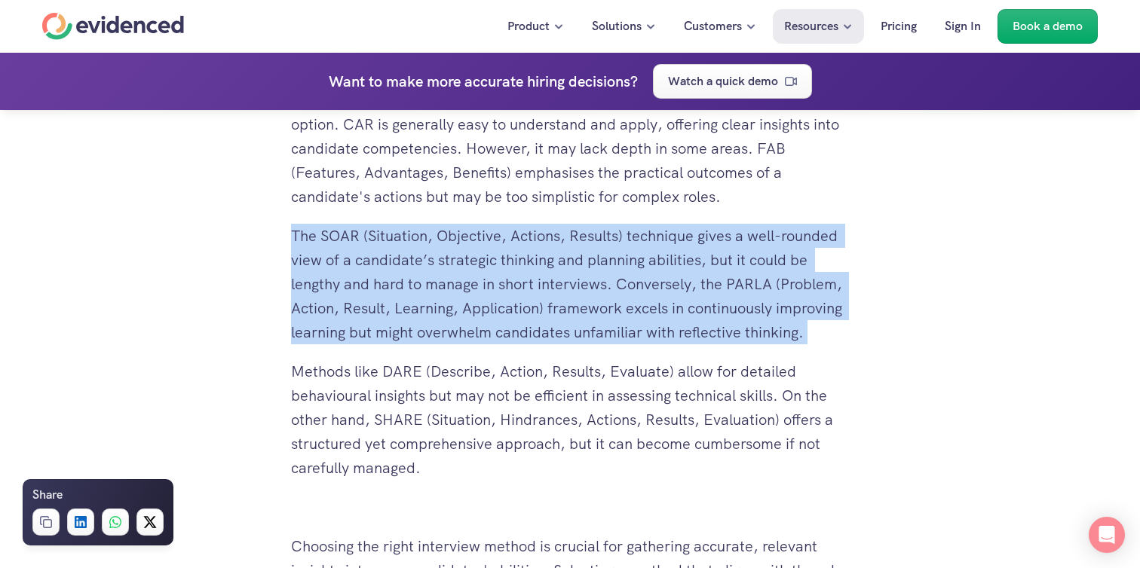
scroll to position [7576, 0]
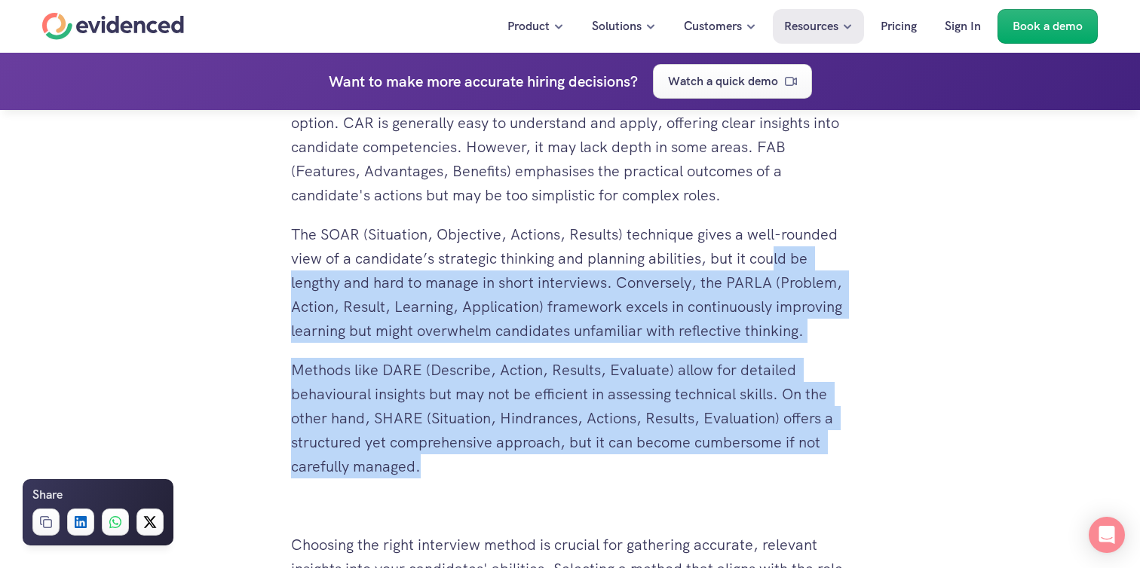
drag, startPoint x: 796, startPoint y: 501, endPoint x: 776, endPoint y: 286, distance: 215.8
click at [776, 286] on p "The SOAR (Situation, Objective, Actions, Results) technique gives a well-rounde…" at bounding box center [570, 282] width 558 height 121
drag, startPoint x: 756, startPoint y: 213, endPoint x: 792, endPoint y: 497, distance: 285.8
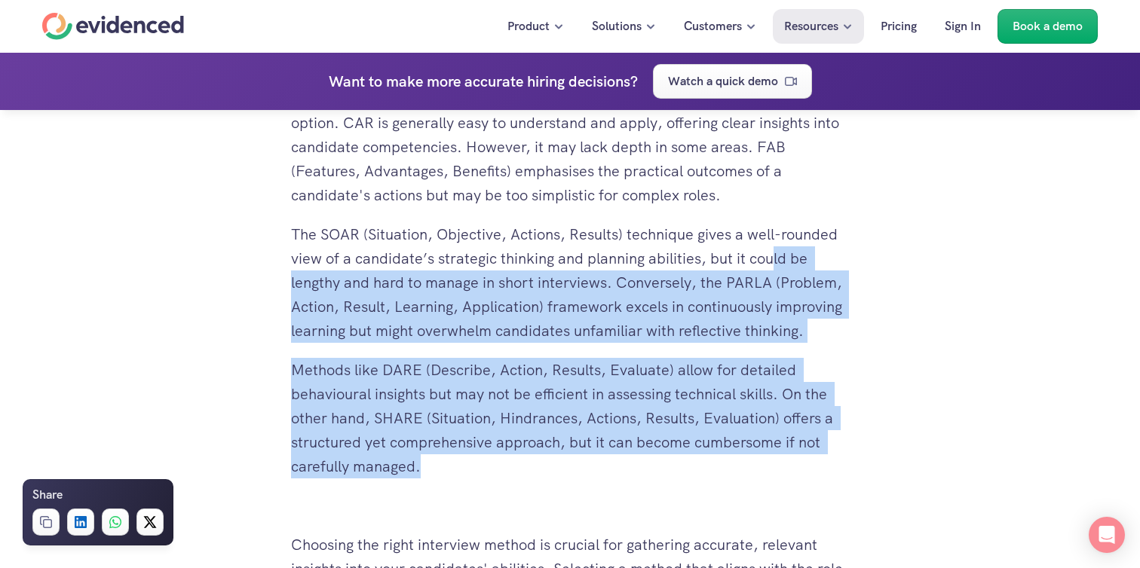
click at [792, 479] on p "Methods like DARE (Describe, Action, Results, Evaluate) allow for detailed beha…" at bounding box center [570, 418] width 558 height 121
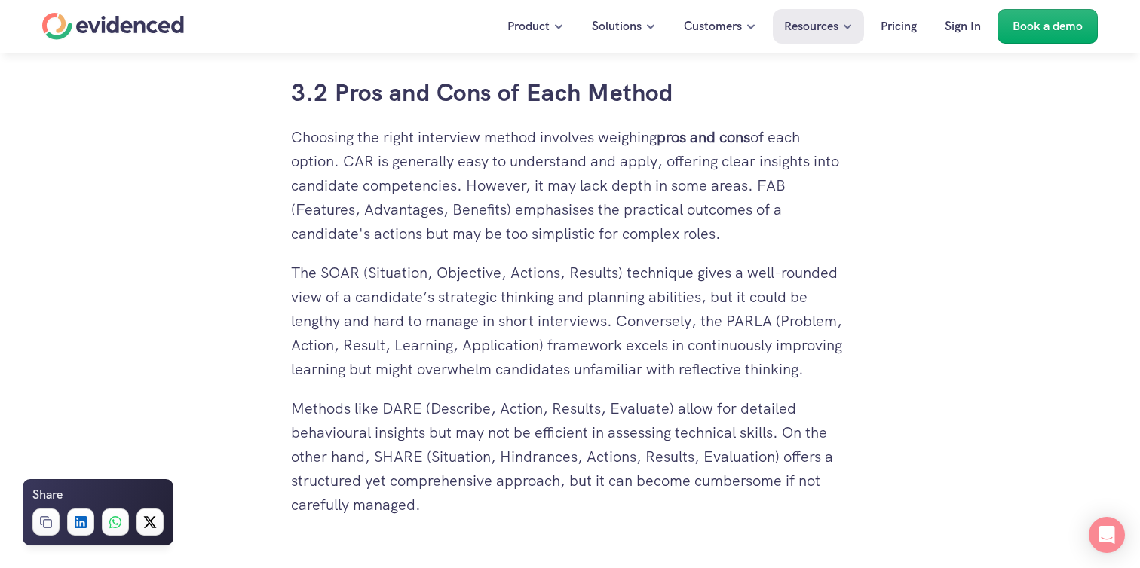
scroll to position [7518, 0]
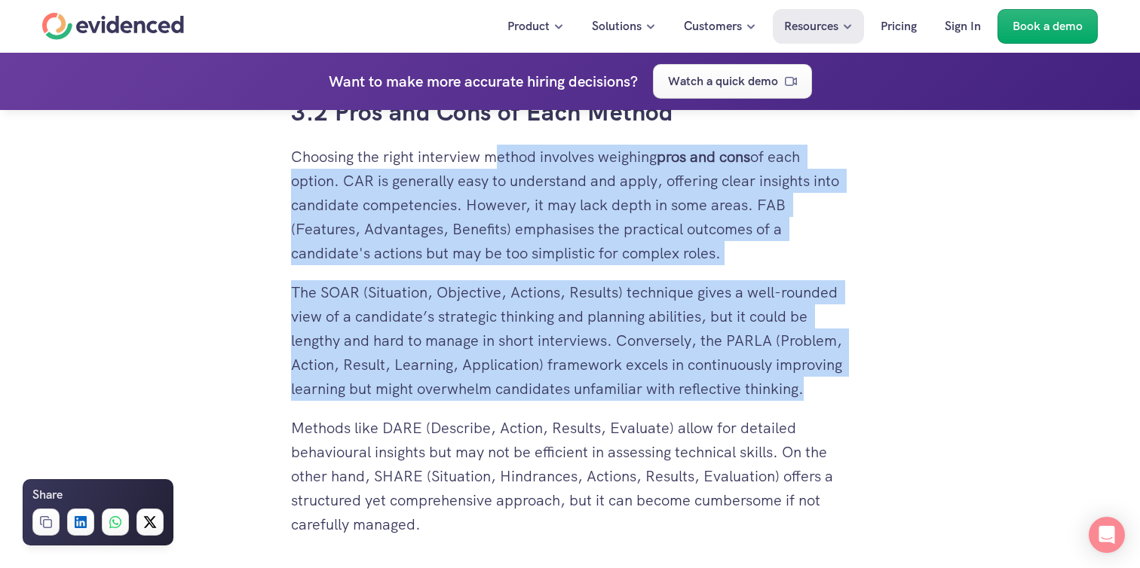
drag, startPoint x: 498, startPoint y: 169, endPoint x: 903, endPoint y: 416, distance: 475.0
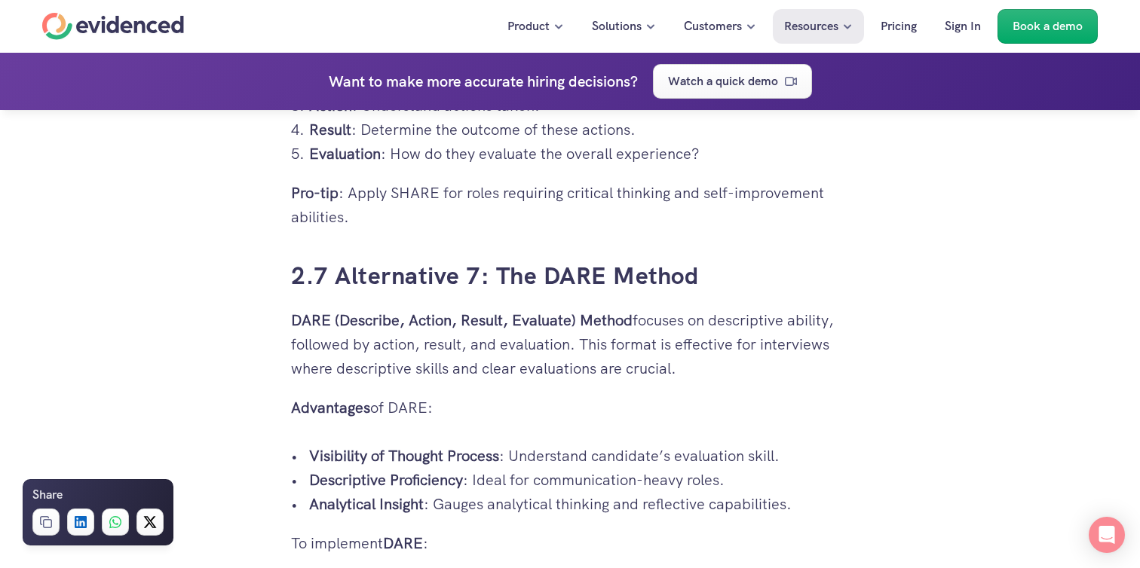
scroll to position [5653, 0]
